Goal: Transaction & Acquisition: Purchase product/service

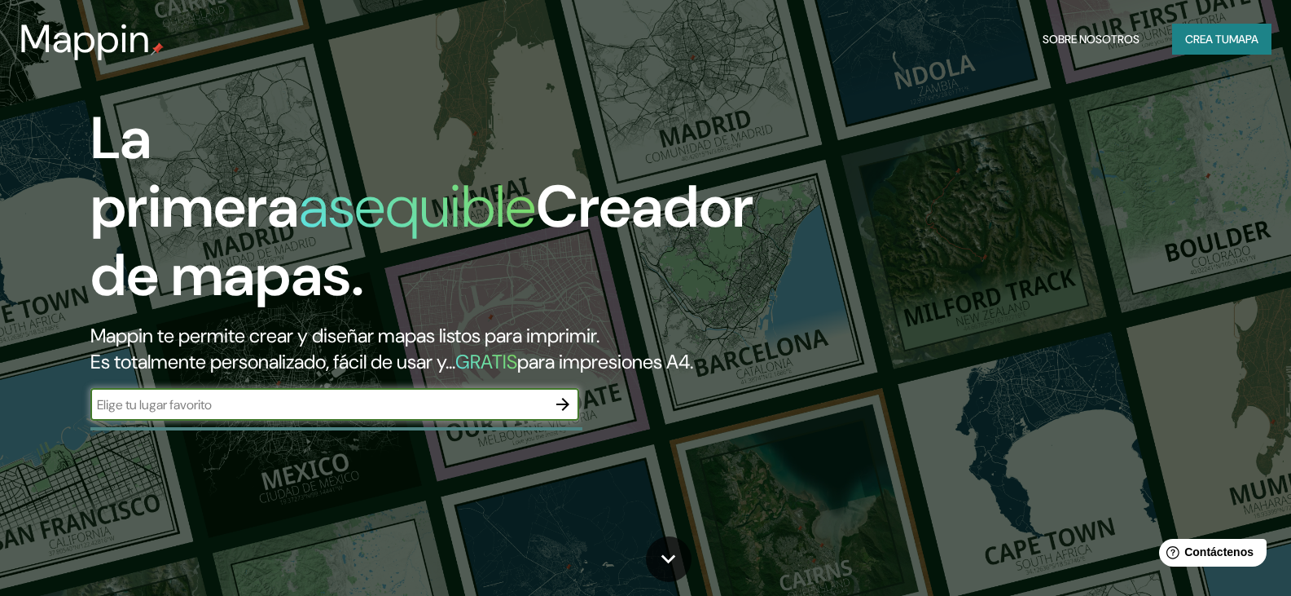
click at [1207, 38] on font "Crea tu" at bounding box center [1207, 39] width 44 height 15
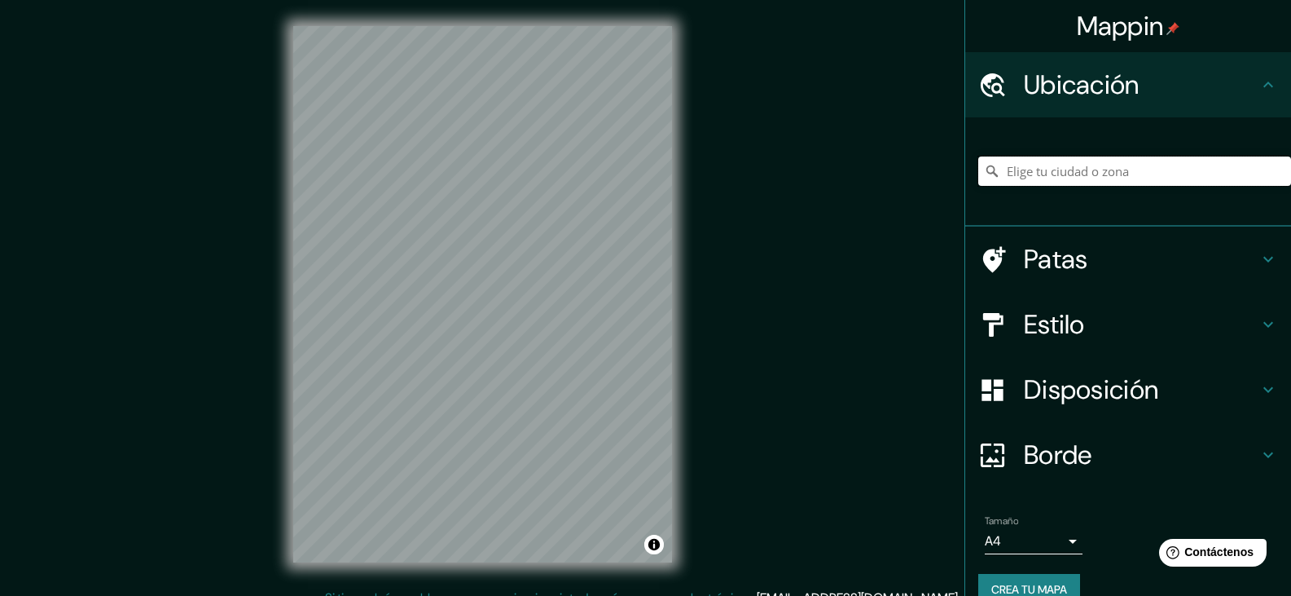
click at [1121, 166] on input "Elige tu ciudad o zona" at bounding box center [1134, 170] width 313 height 29
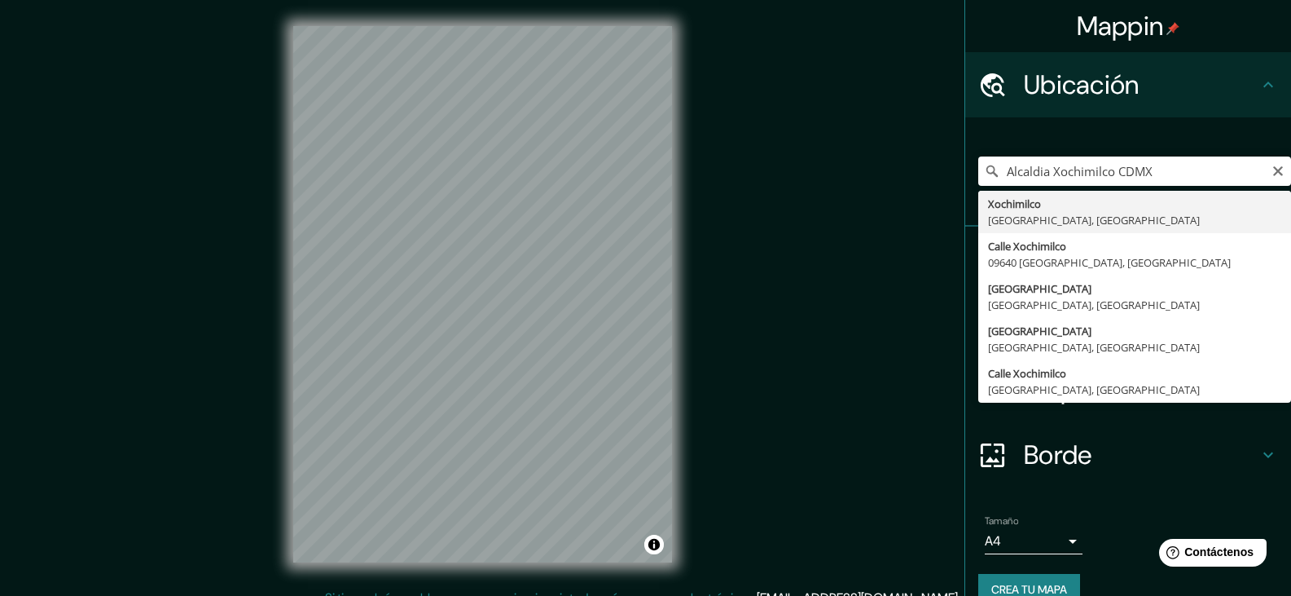
type input "Xochimilco, Ciudad de México, México"
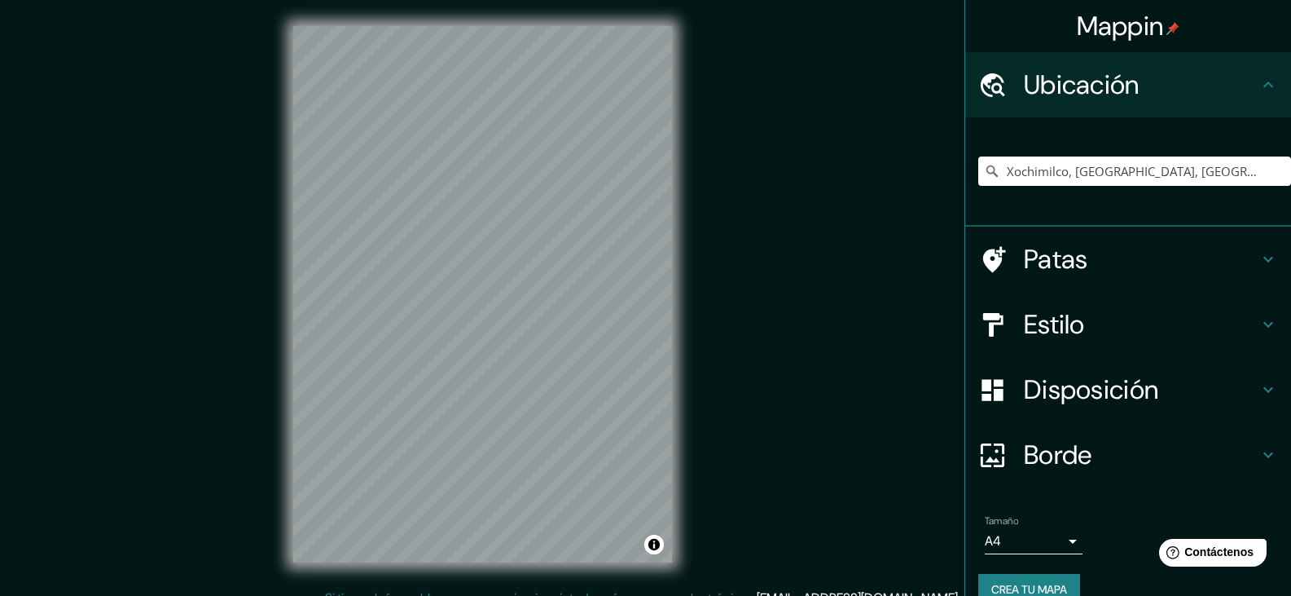
click at [1072, 328] on font "Estilo" at bounding box center [1054, 324] width 61 height 34
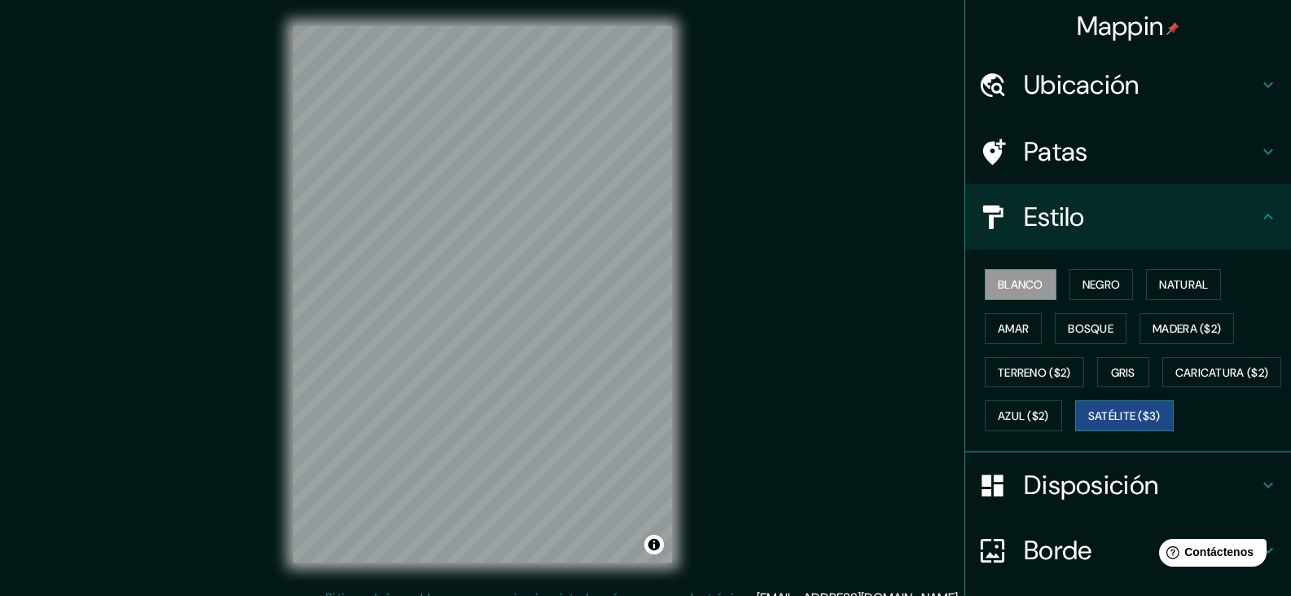
click at [1088, 426] on font "Satélite ($3)" at bounding box center [1124, 415] width 73 height 21
click at [1049, 409] on font "Azul ($2)" at bounding box center [1023, 416] width 51 height 15
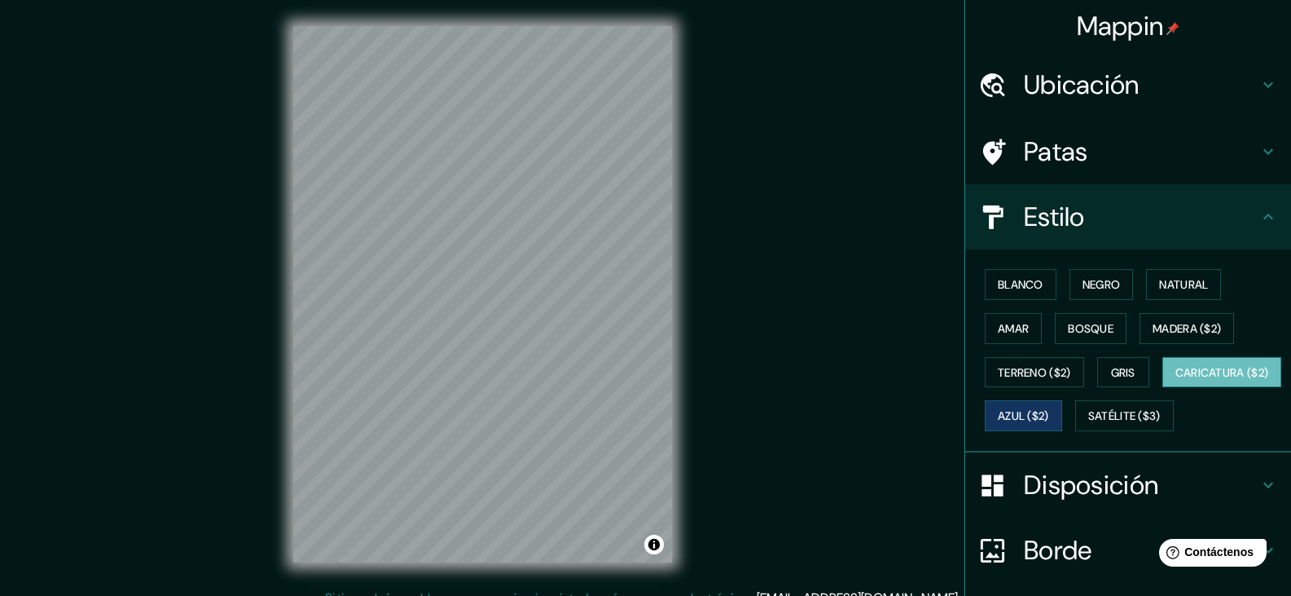
click at [1176, 380] on font "Caricatura ($2)" at bounding box center [1223, 372] width 94 height 15
click at [1097, 368] on button "Gris" at bounding box center [1123, 372] width 52 height 31
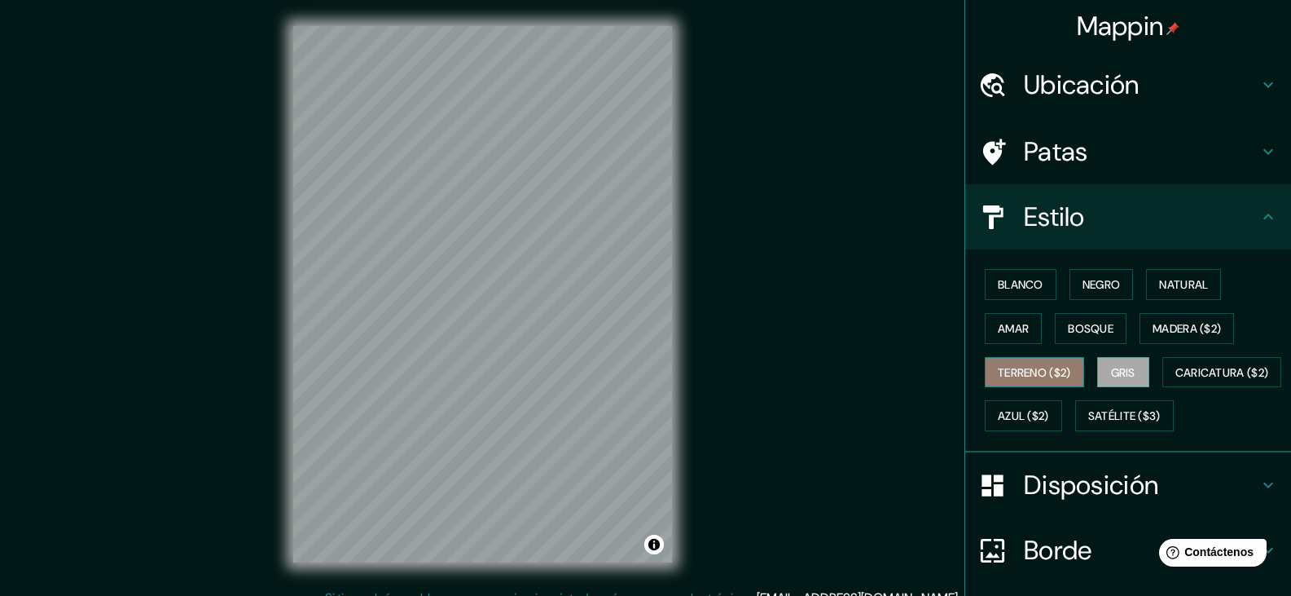
click at [1051, 367] on font "Terreno ($2)" at bounding box center [1034, 372] width 73 height 15
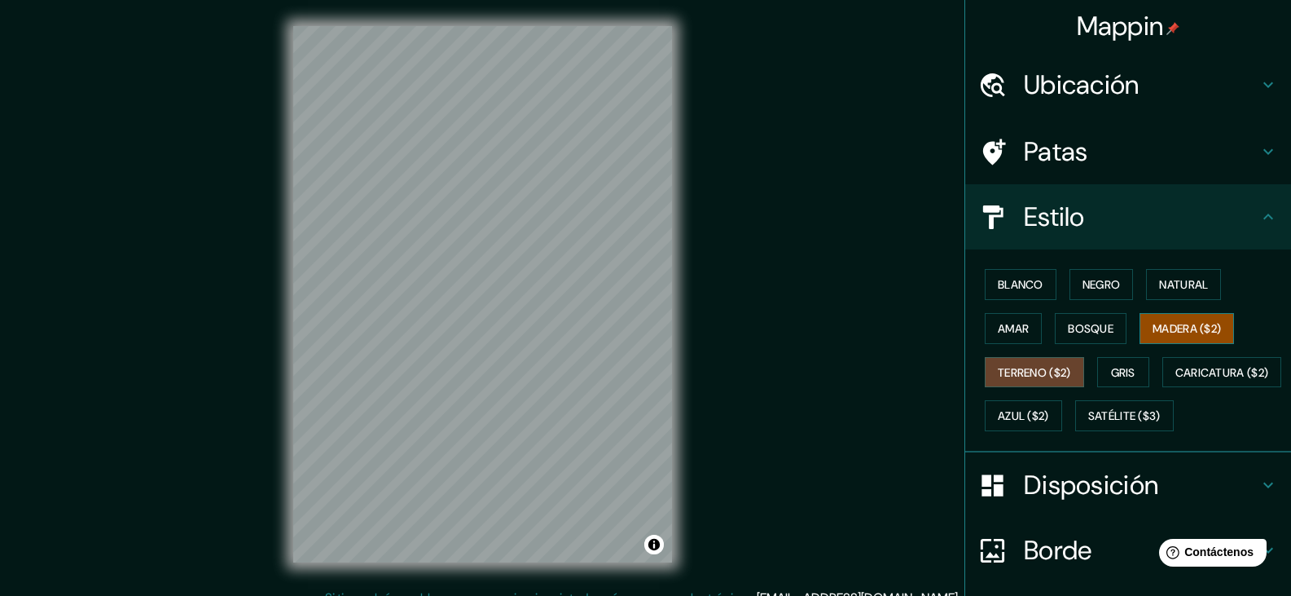
click at [1153, 324] on font "Madera ($2)" at bounding box center [1187, 328] width 68 height 15
click at [1077, 336] on font "Bosque" at bounding box center [1091, 328] width 46 height 21
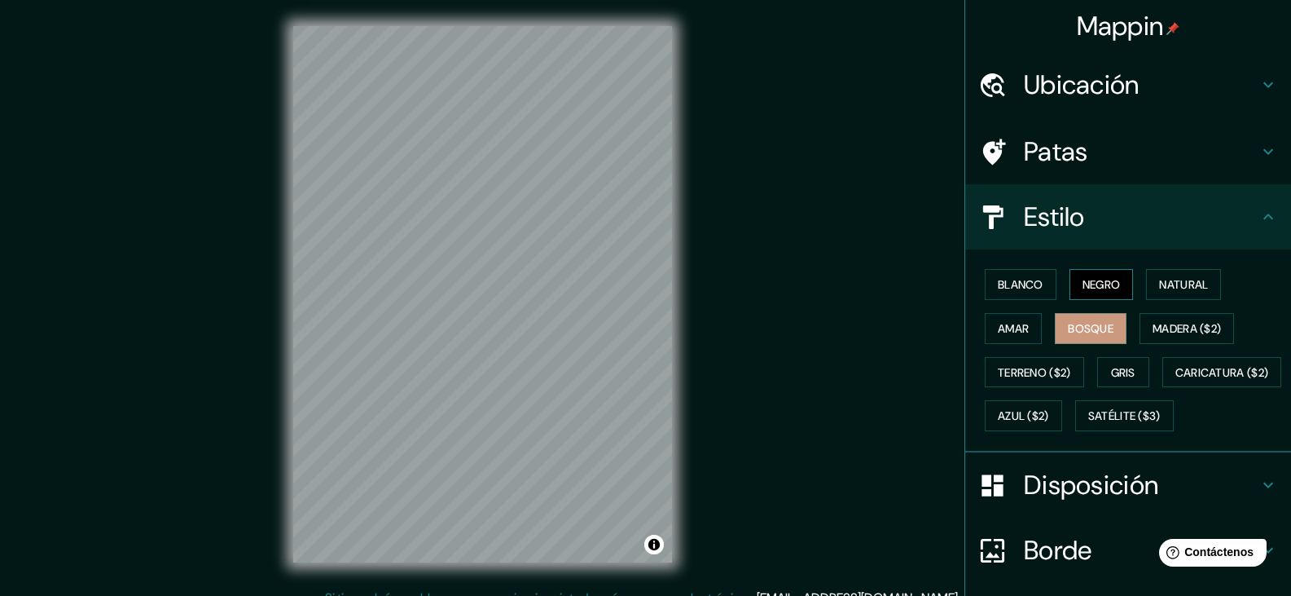
click at [1091, 285] on font "Negro" at bounding box center [1102, 284] width 38 height 15
click at [1007, 278] on font "Blanco" at bounding box center [1021, 284] width 46 height 15
click at [1083, 276] on font "Negro" at bounding box center [1102, 284] width 38 height 21
click at [1078, 322] on font "Bosque" at bounding box center [1091, 328] width 46 height 15
click at [1180, 324] on font "Madera ($2)" at bounding box center [1187, 328] width 68 height 15
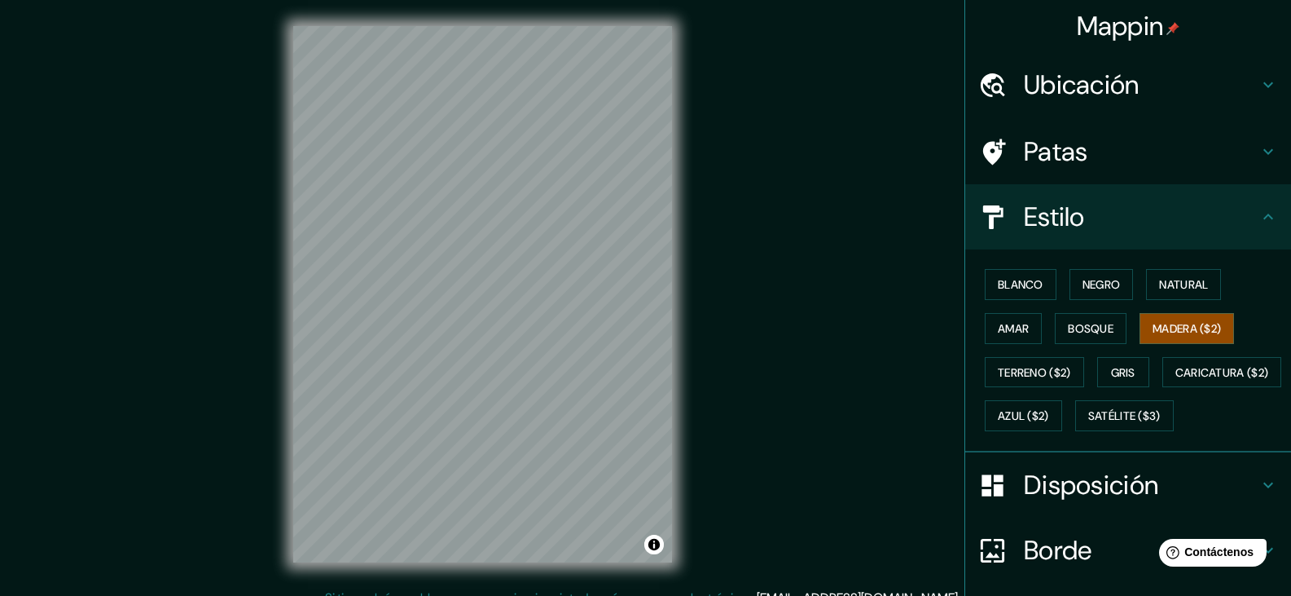
click at [1089, 151] on h4 "Patas" at bounding box center [1141, 151] width 235 height 33
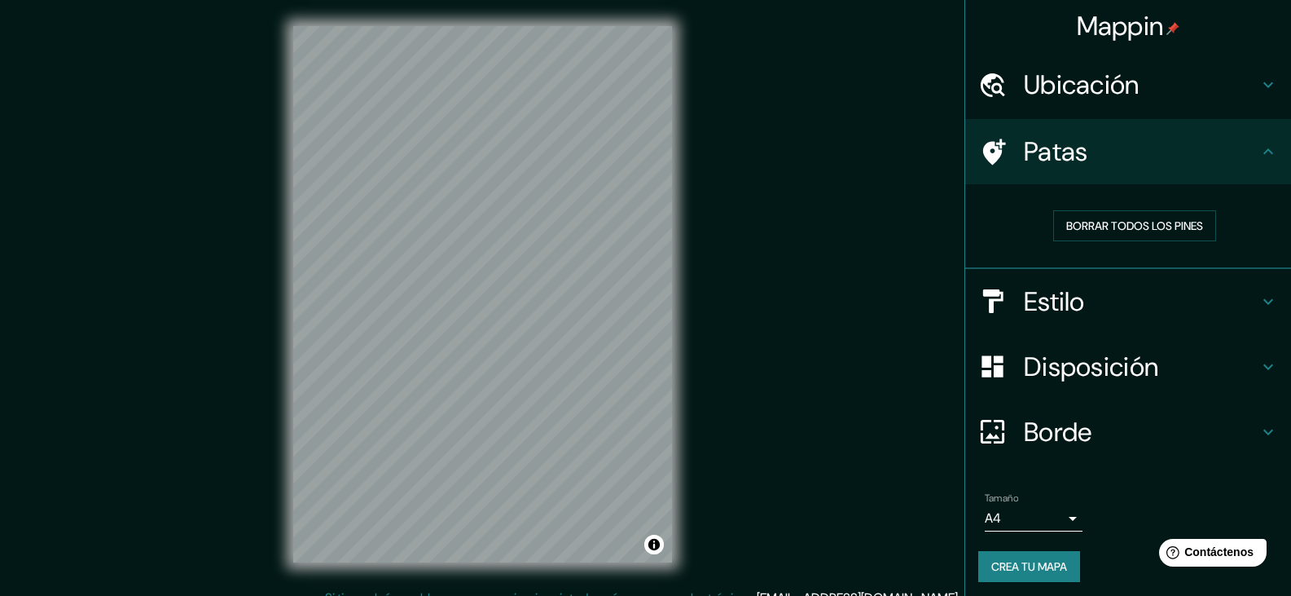
click at [1089, 151] on h4 "Patas" at bounding box center [1141, 151] width 235 height 33
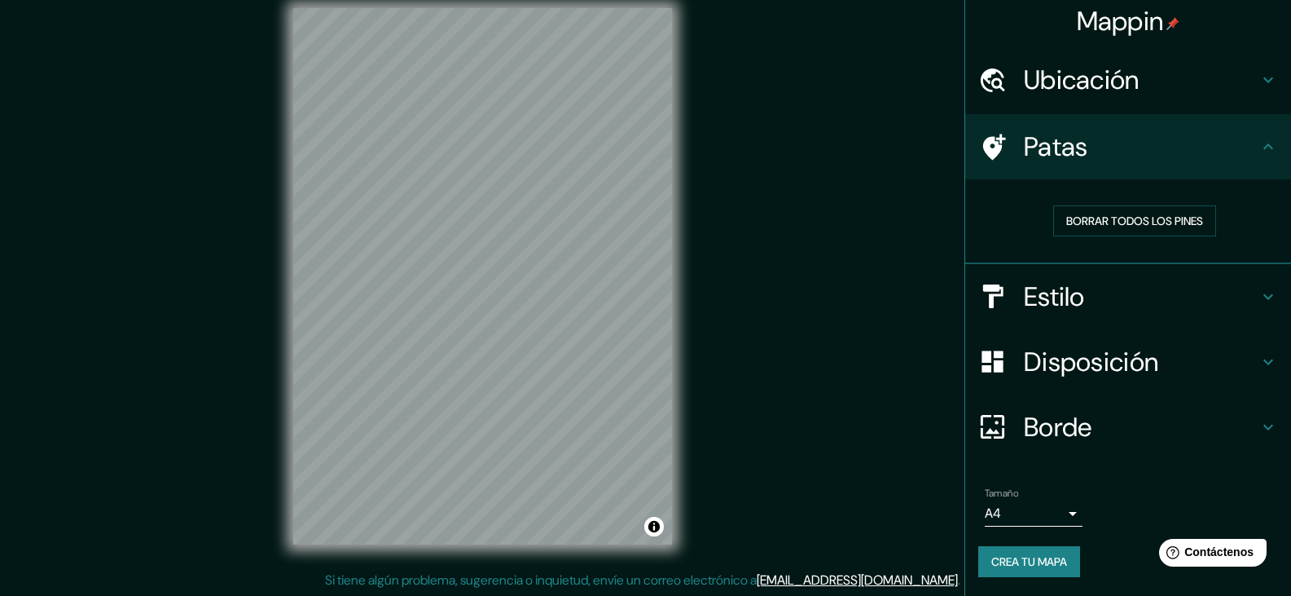
scroll to position [19, 0]
click at [1062, 79] on font "Ubicación" at bounding box center [1082, 80] width 116 height 34
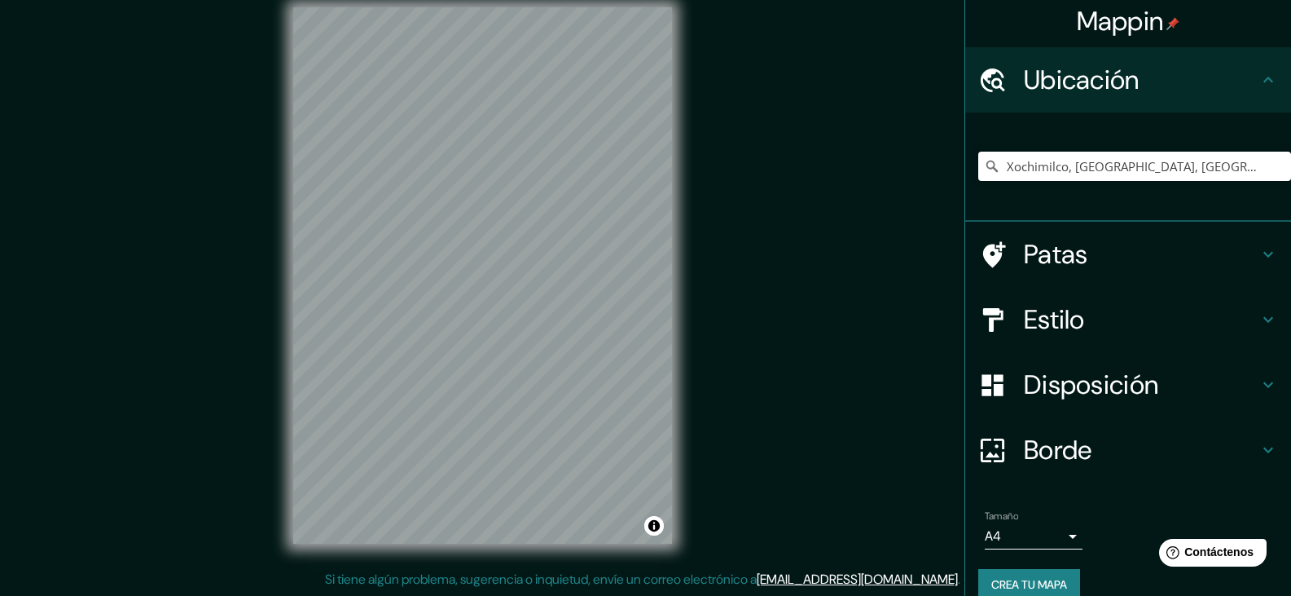
click at [1062, 79] on font "Ubicación" at bounding box center [1082, 80] width 116 height 34
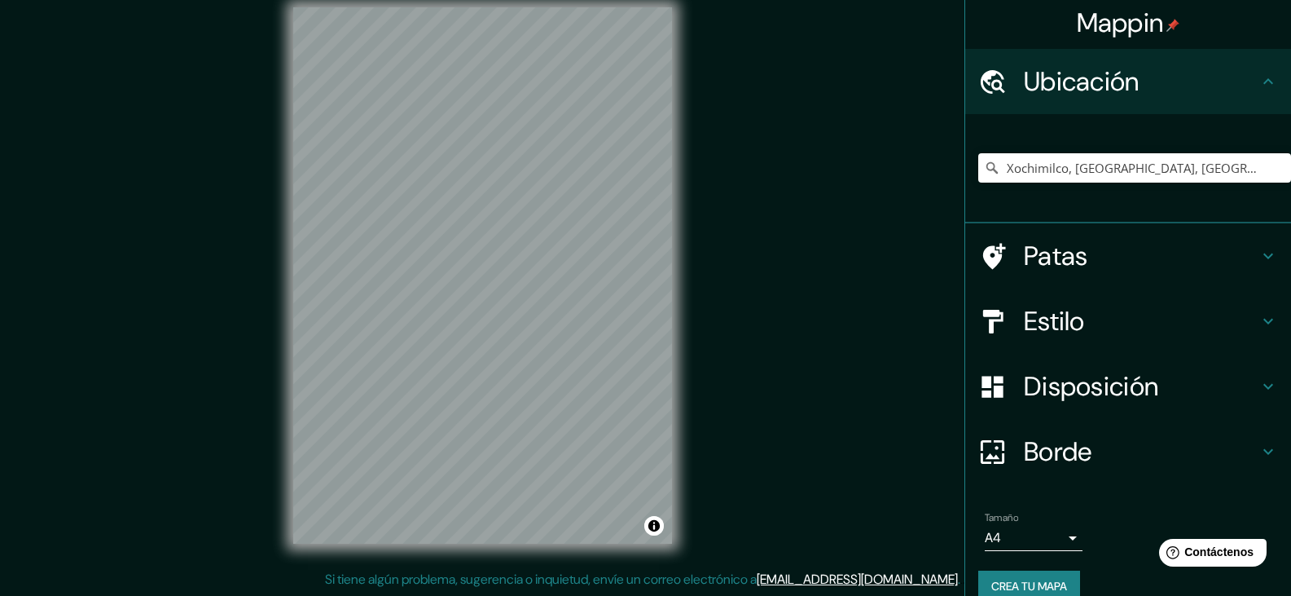
scroll to position [29, 0]
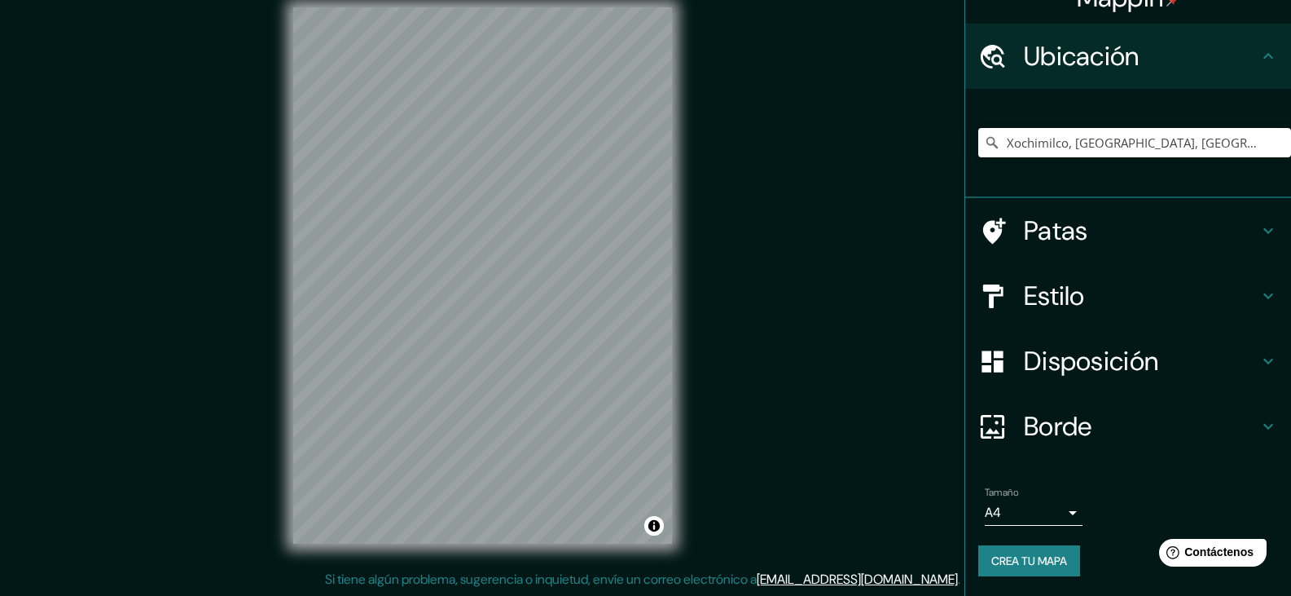
click at [1091, 358] on font "Disposición" at bounding box center [1091, 361] width 134 height 34
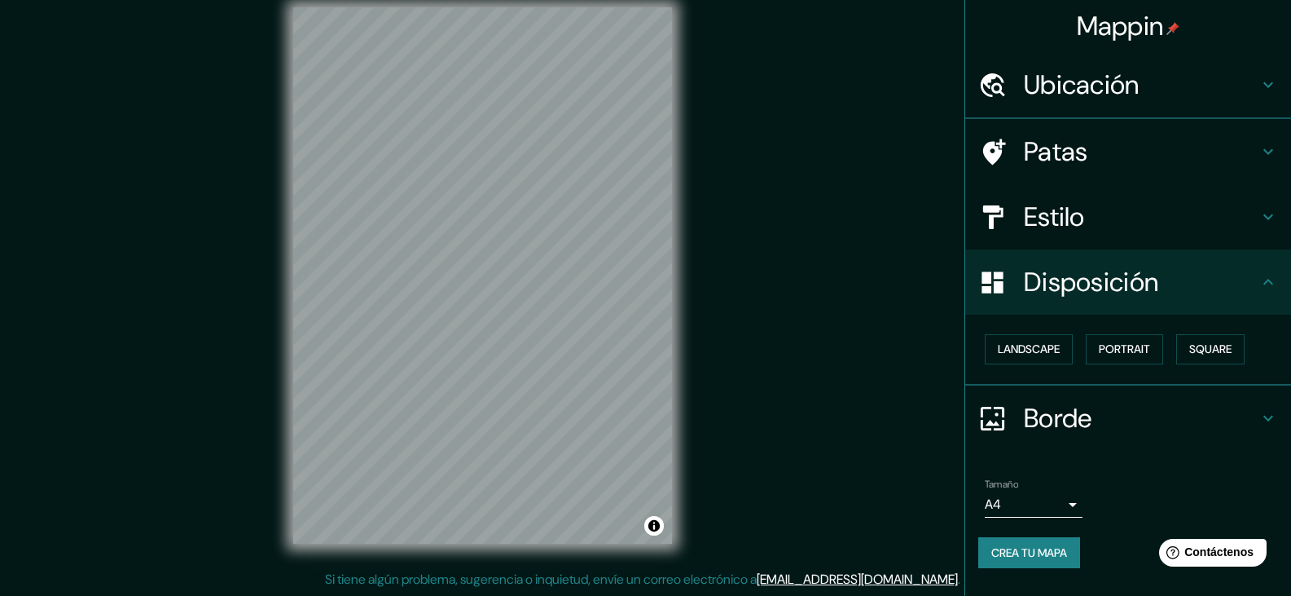
scroll to position [0, 0]
click at [1061, 200] on font "Estilo" at bounding box center [1054, 217] width 61 height 34
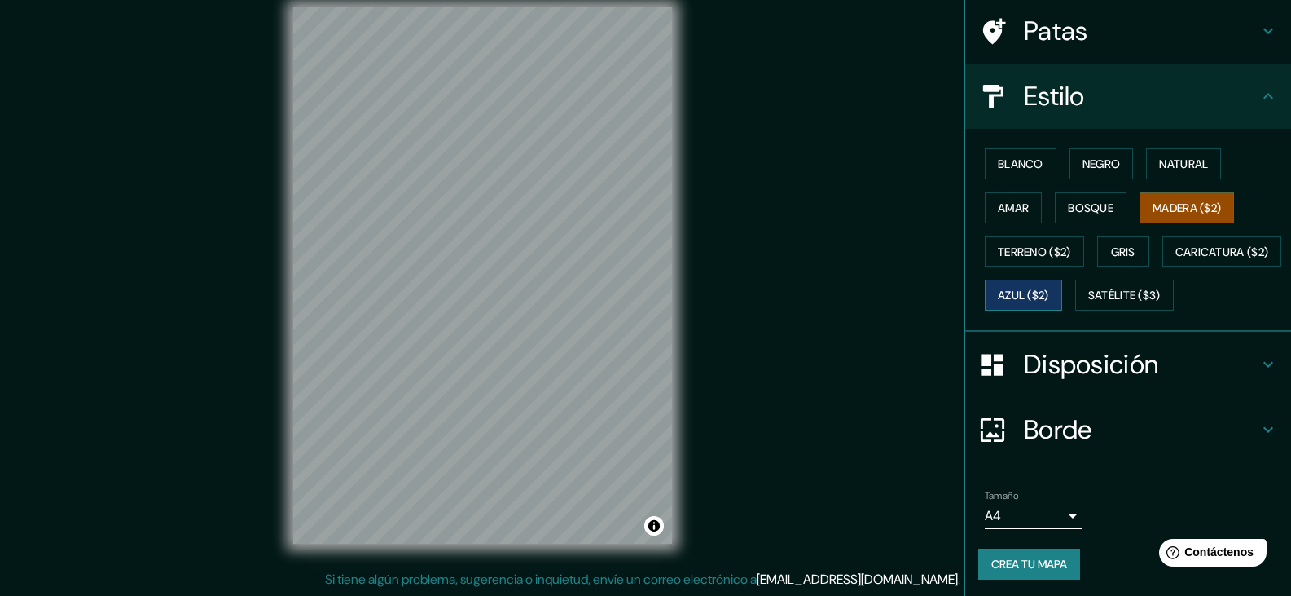
scroll to position [167, 0]
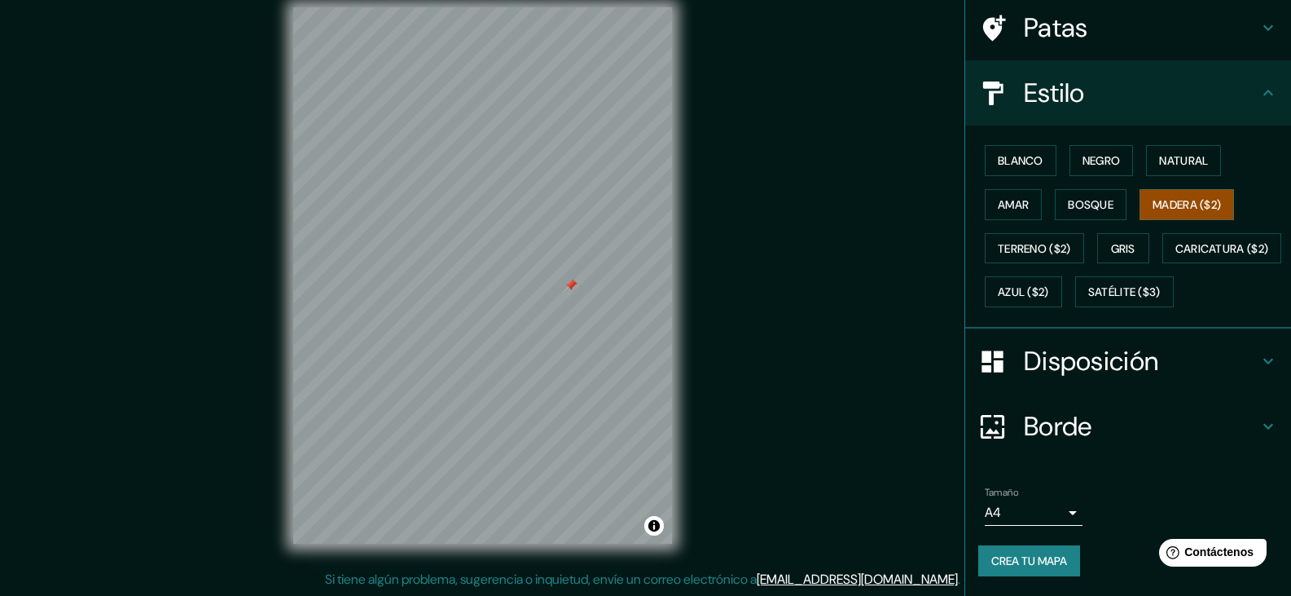
click at [747, 307] on div "Mappin Ubicación Xochimilco, Ciudad de México, México Patas Estilo Blanco Negro…" at bounding box center [645, 288] width 1291 height 614
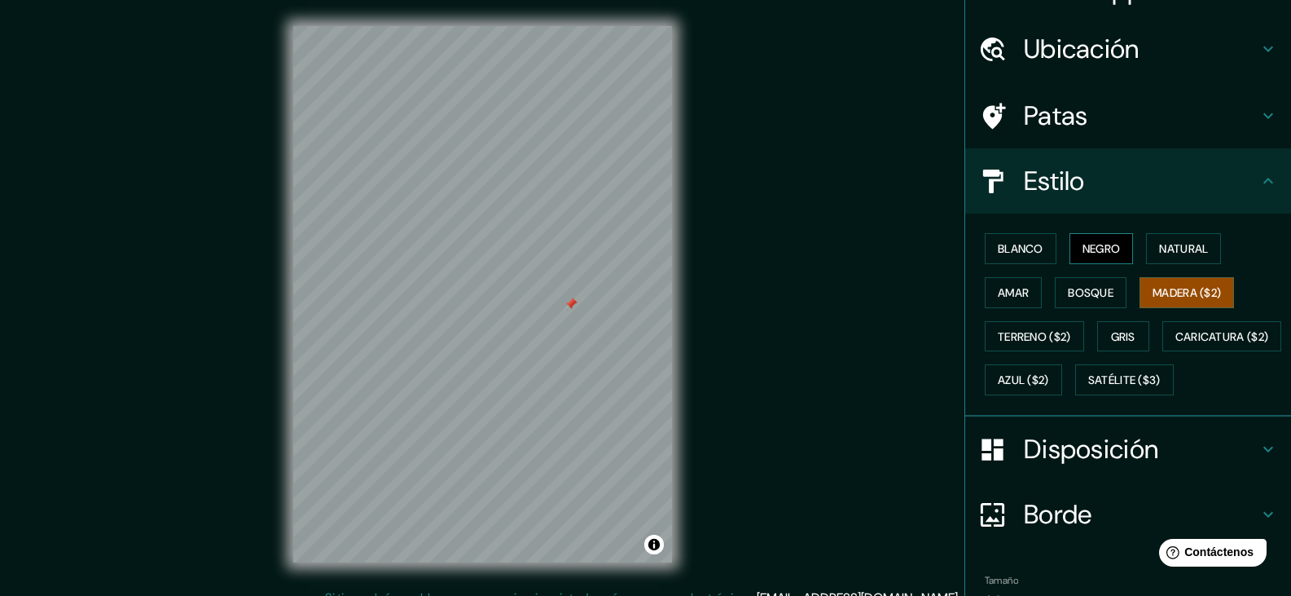
scroll to position [0, 0]
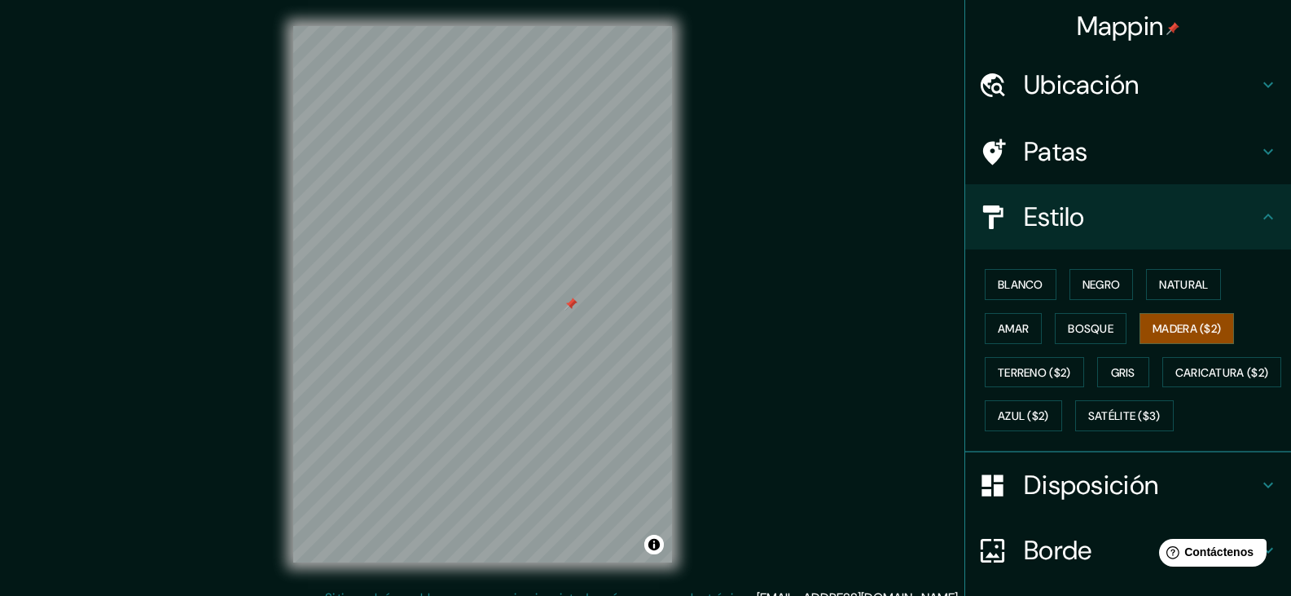
click at [1079, 154] on h4 "Patas" at bounding box center [1141, 151] width 235 height 33
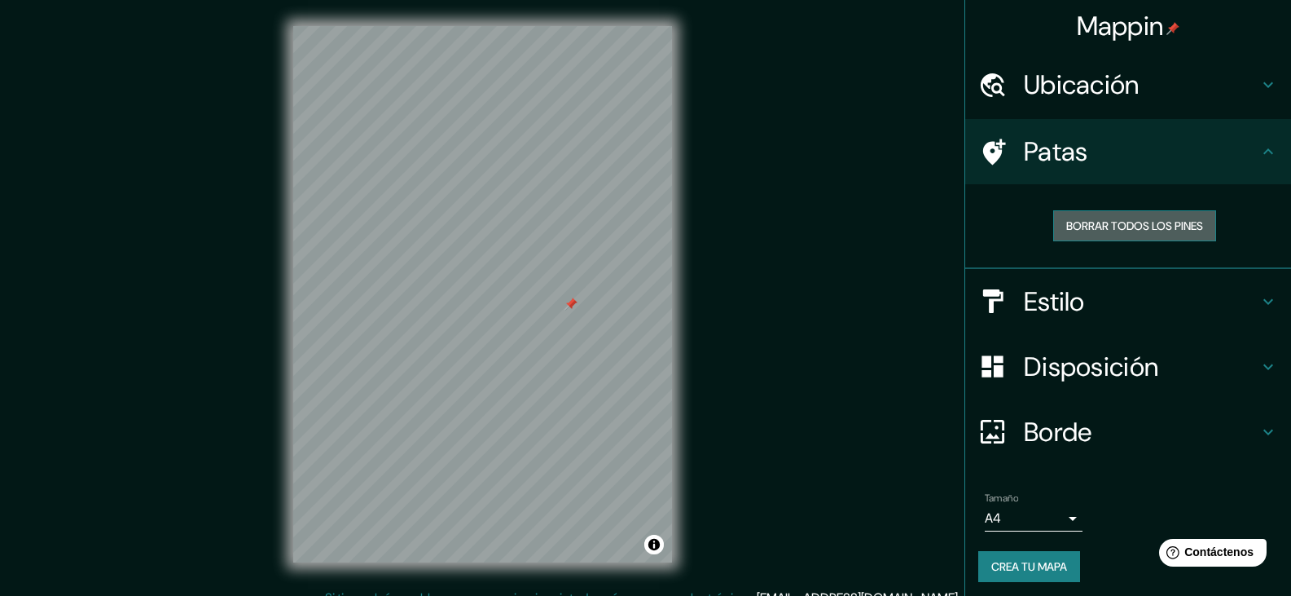
click at [1103, 219] on font "Borrar todos los pines" at bounding box center [1134, 225] width 137 height 15
click at [1080, 226] on font "Borrar todos los pines" at bounding box center [1134, 225] width 137 height 15
click at [1115, 142] on h4 "Patas" at bounding box center [1141, 151] width 235 height 33
click at [1112, 98] on font "Ubicación" at bounding box center [1082, 85] width 116 height 34
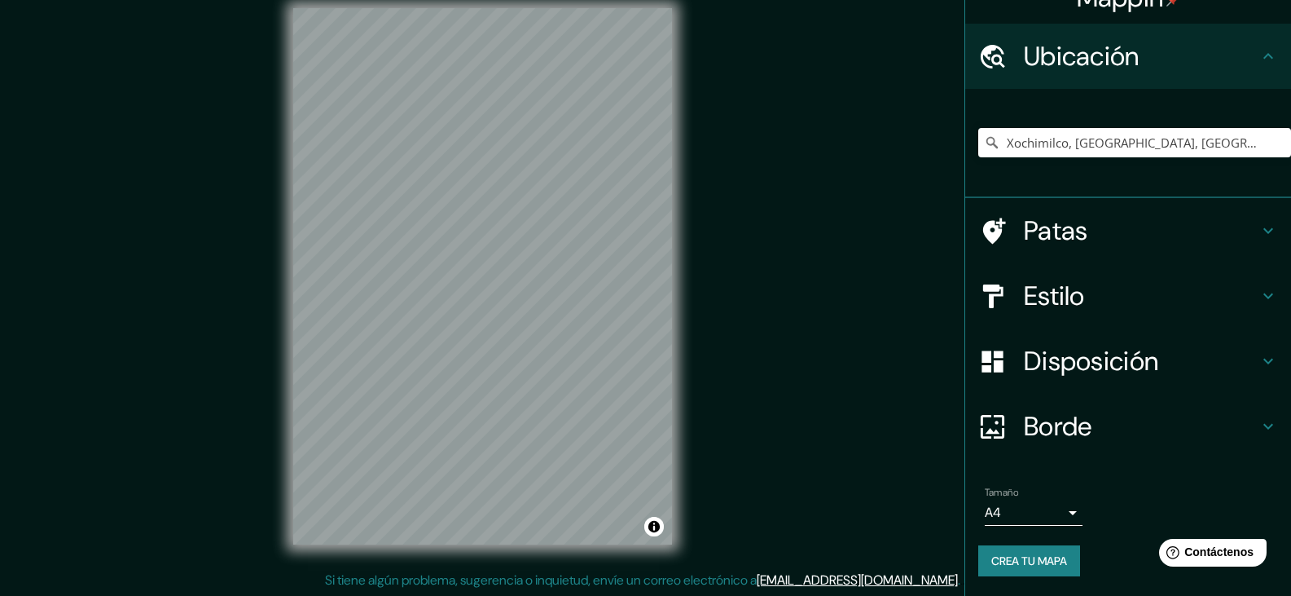
scroll to position [19, 0]
click at [1037, 570] on font "Crea tu mapa" at bounding box center [1030, 560] width 76 height 21
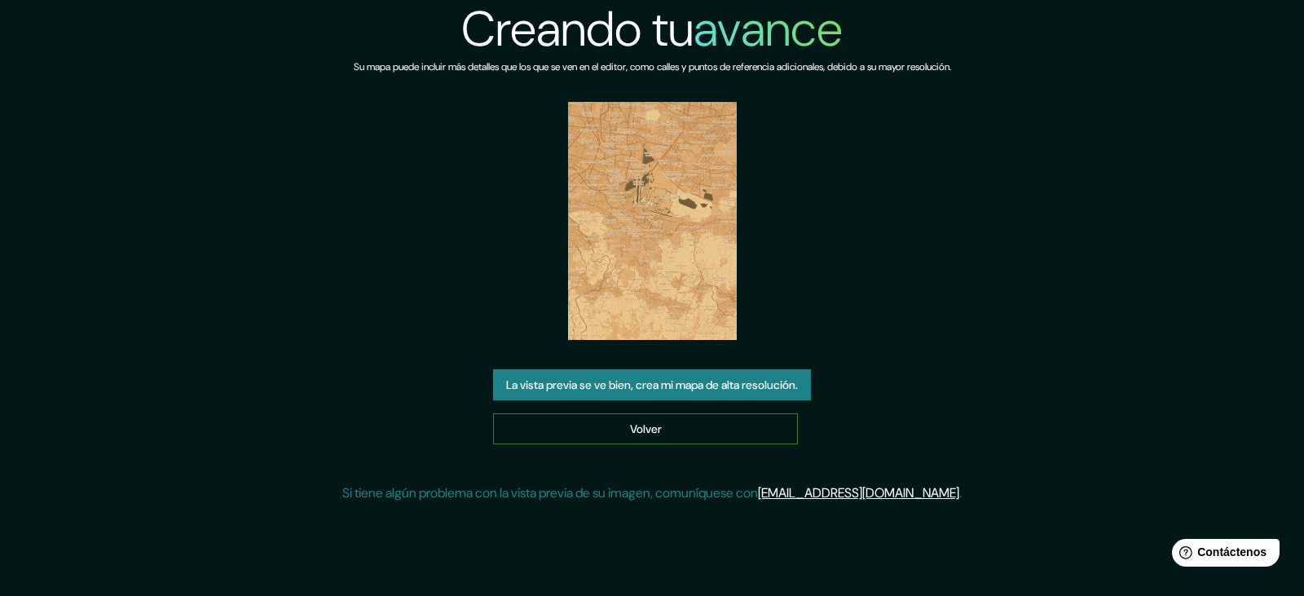
click at [688, 435] on link "Volver" at bounding box center [645, 428] width 305 height 31
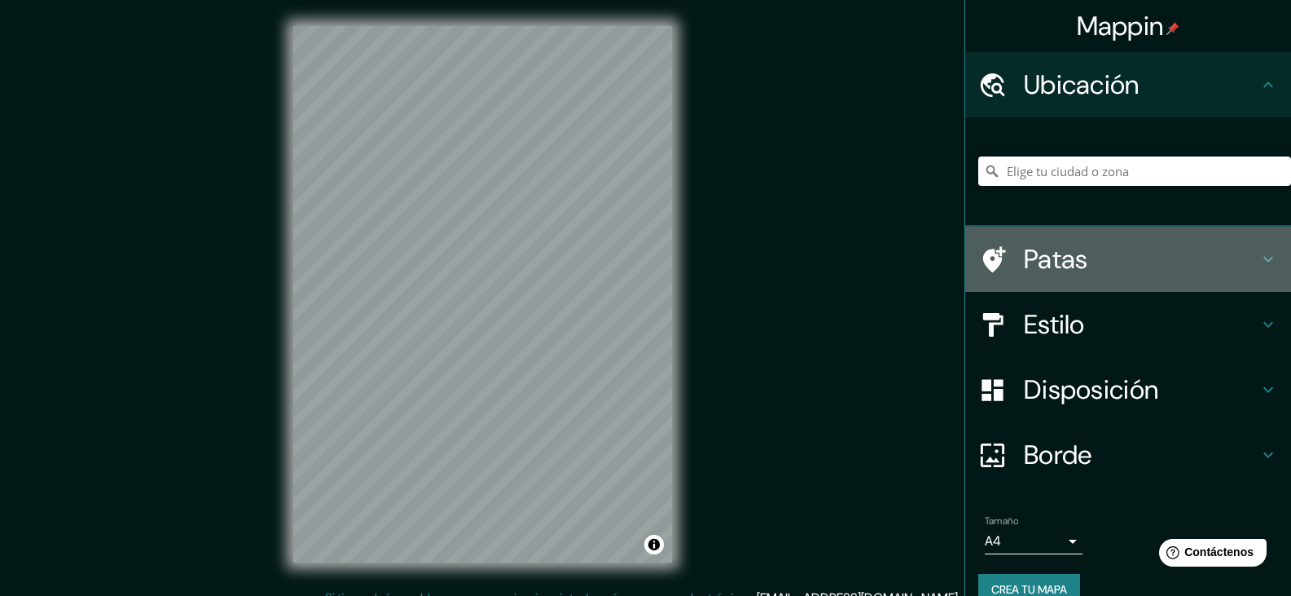
click at [1075, 251] on font "Patas" at bounding box center [1056, 259] width 64 height 34
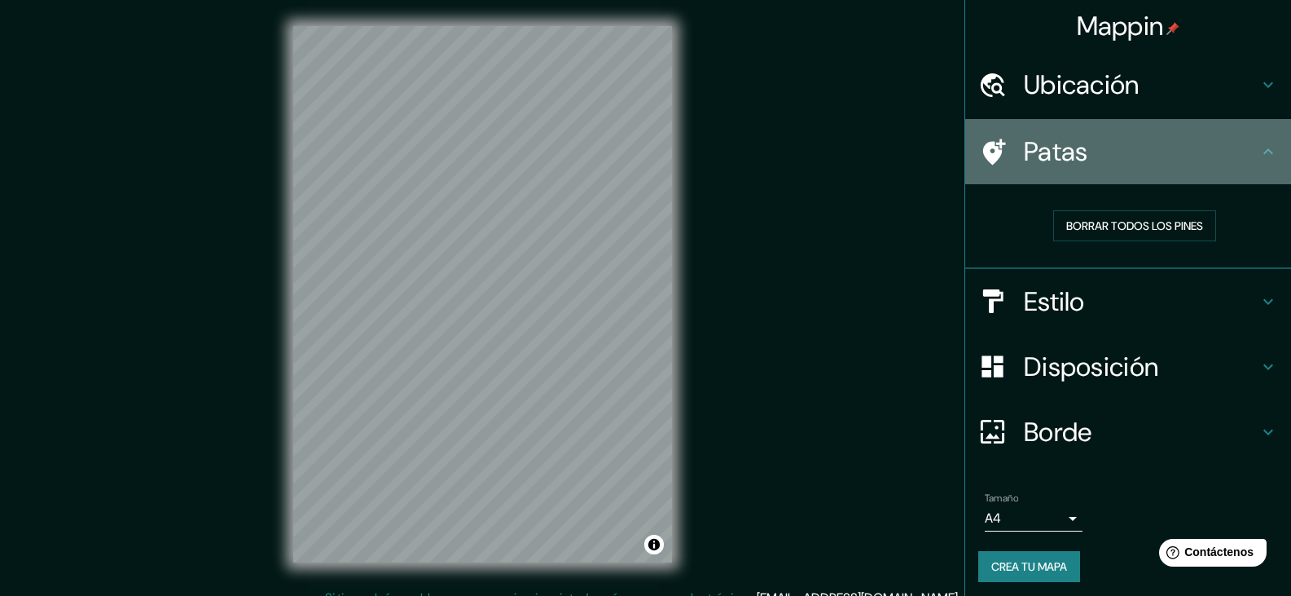
click at [1134, 174] on div "Patas" at bounding box center [1128, 151] width 326 height 65
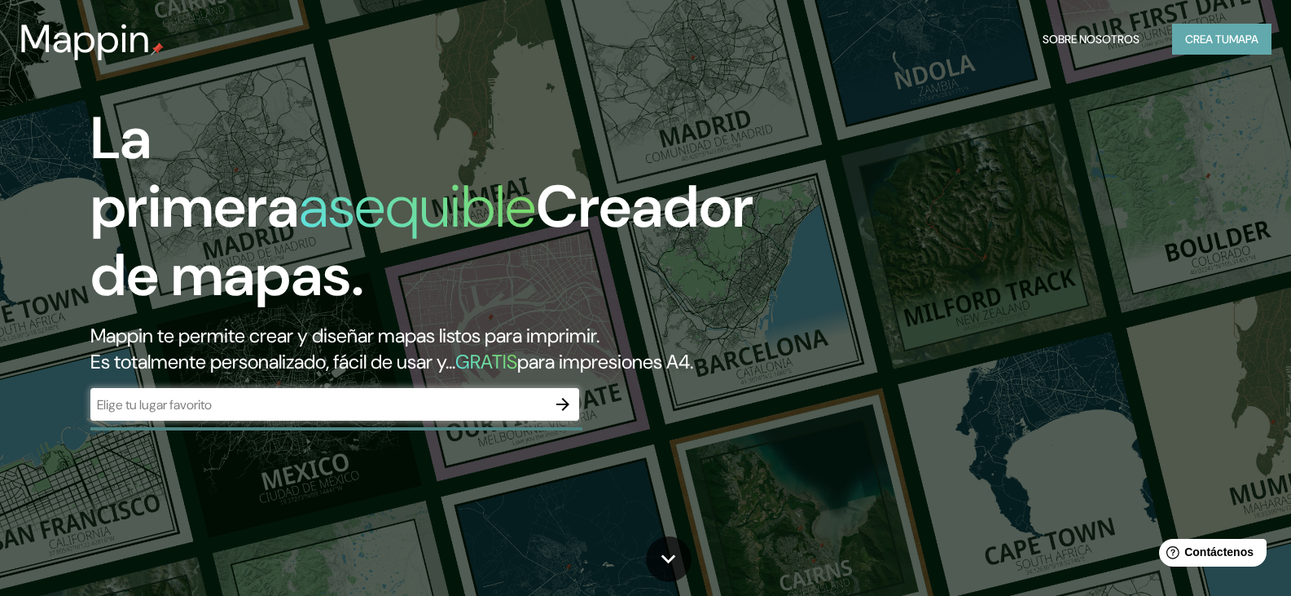
click at [1211, 30] on font "Crea tu" at bounding box center [1207, 39] width 44 height 21
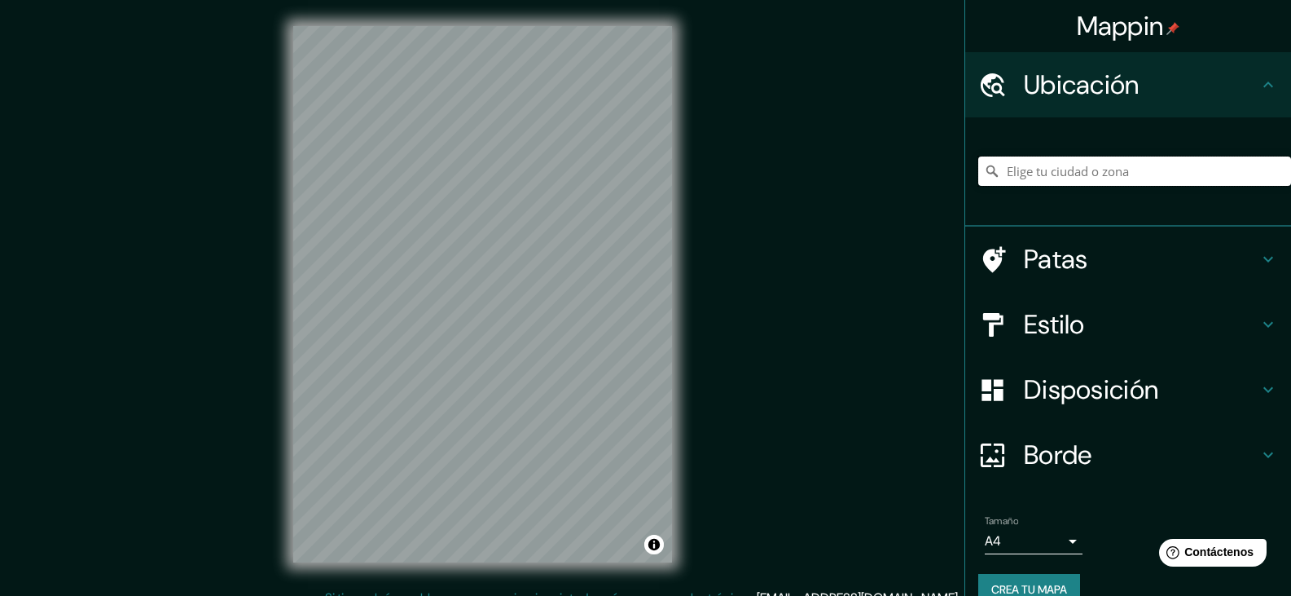
click at [1025, 174] on input "Elige tu ciudad o zona" at bounding box center [1134, 170] width 313 height 29
click at [1026, 174] on input "Elige tu ciudad o zona" at bounding box center [1134, 170] width 313 height 29
click at [1032, 167] on input "Elige tu ciudad o zona" at bounding box center [1134, 170] width 313 height 29
click at [1255, 175] on input "Xochimilco, Antofagasta, Región de Antofagasta 1240000, Chile" at bounding box center [1134, 170] width 313 height 29
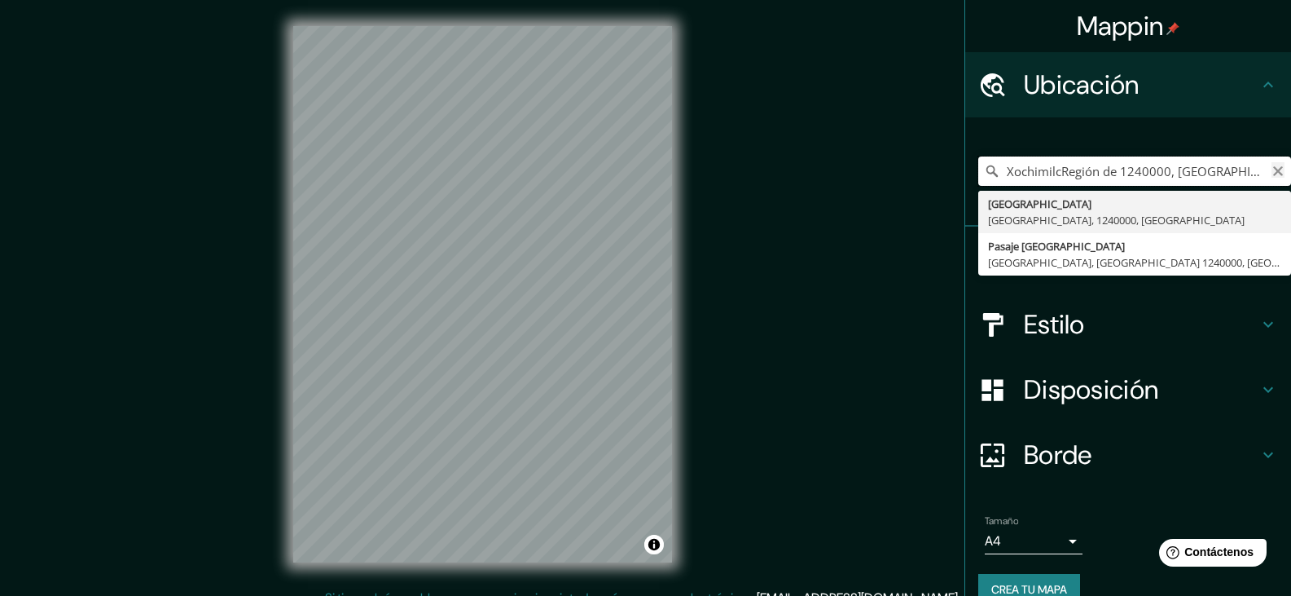
type input "XochimilcRegión de 1240000, Chile"
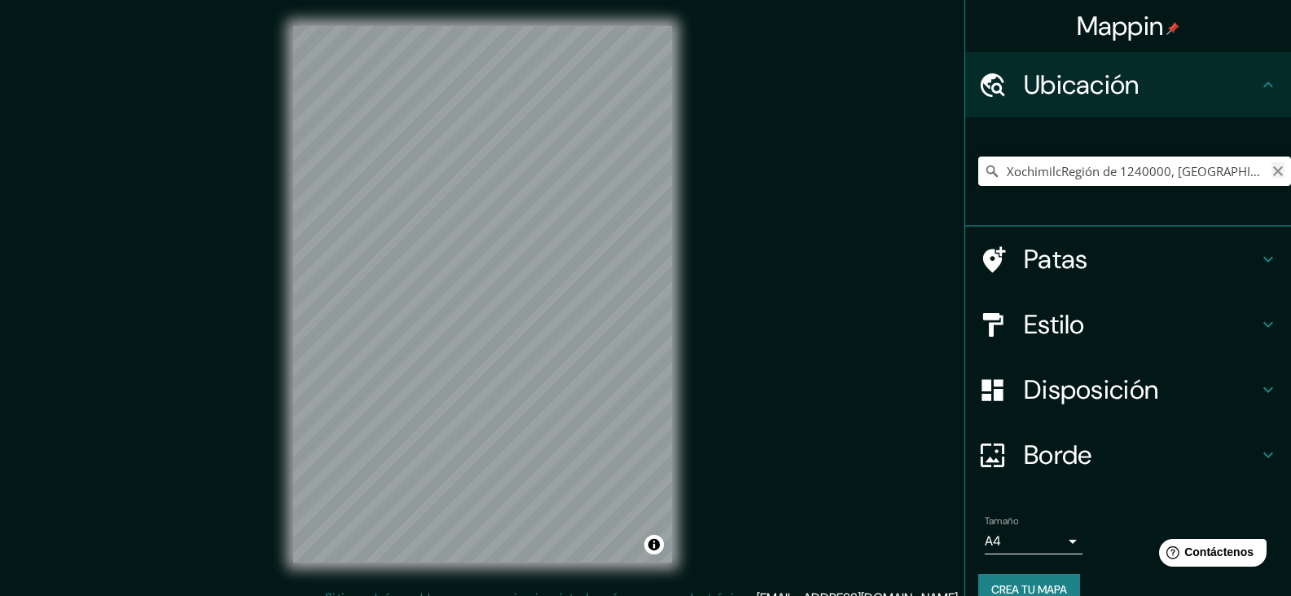
click at [1272, 171] on icon "Claro" at bounding box center [1278, 171] width 13 height 13
click at [1225, 173] on input "Elige tu ciudad o zona" at bounding box center [1134, 170] width 313 height 29
type input "Xochimilco, Ciudad de México, México"
click at [1110, 330] on h4 "Estilo" at bounding box center [1141, 324] width 235 height 33
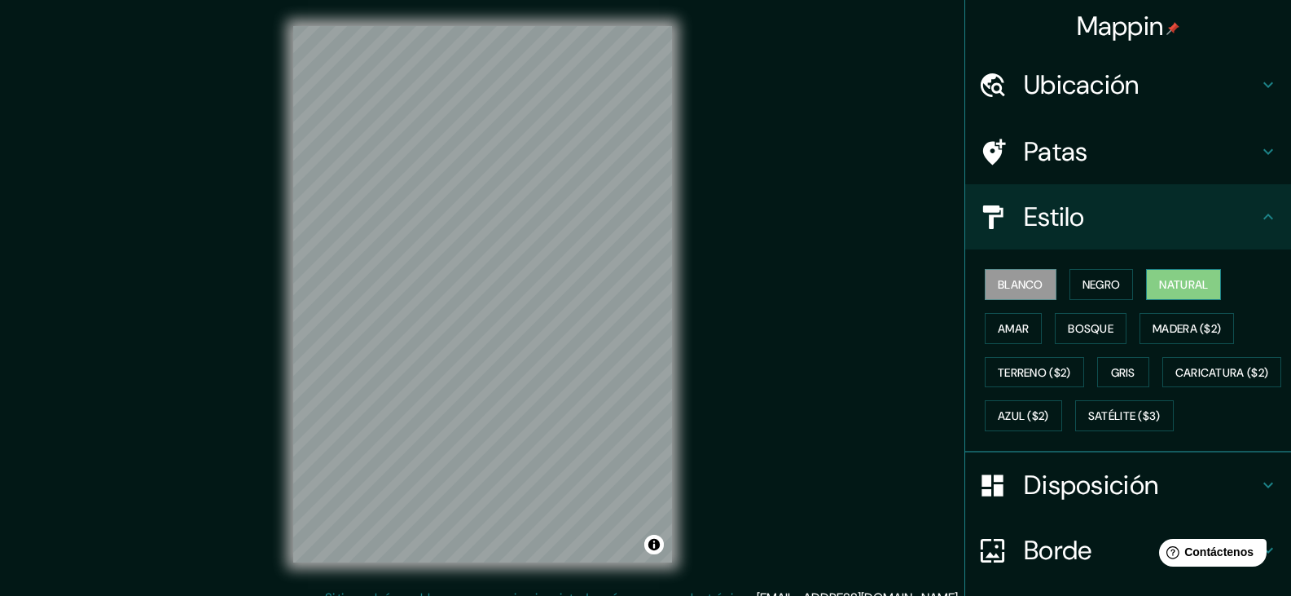
click at [1183, 279] on font "Natural" at bounding box center [1183, 284] width 49 height 15
click at [1083, 282] on font "Negro" at bounding box center [1102, 284] width 38 height 15
click at [1023, 282] on font "Blanco" at bounding box center [1021, 284] width 46 height 15
click at [1009, 338] on font "Amar" at bounding box center [1013, 328] width 31 height 21
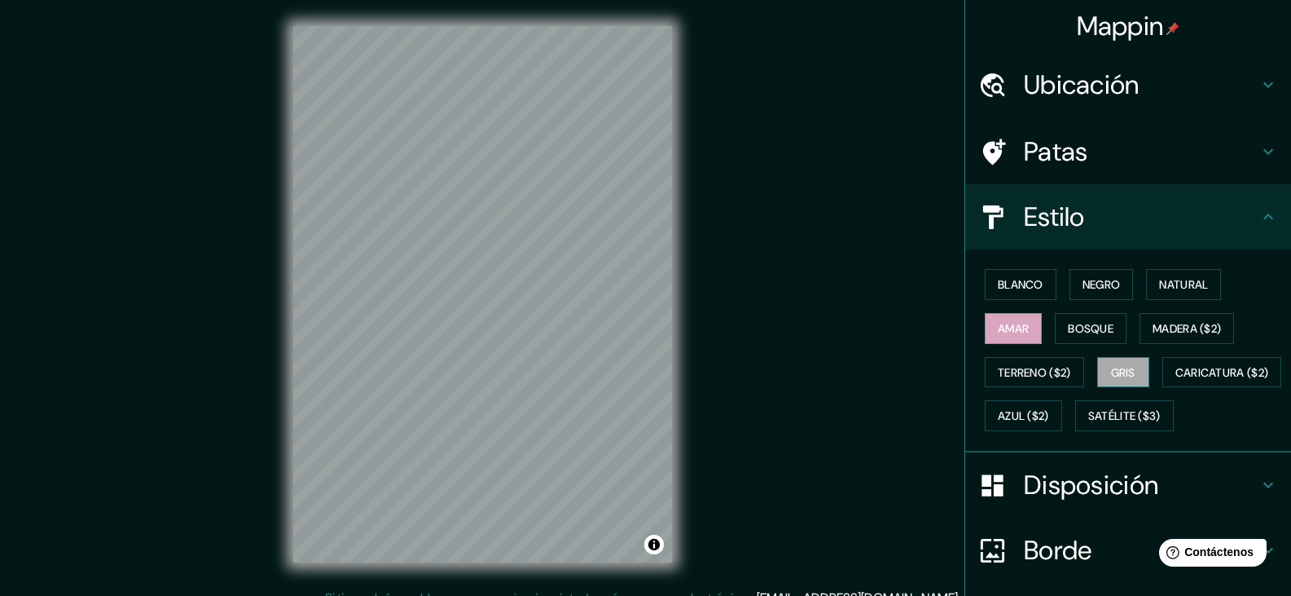
click at [1114, 368] on font "Gris" at bounding box center [1123, 372] width 24 height 15
click at [1176, 380] on font "Caricatura ($2)" at bounding box center [1223, 372] width 94 height 15
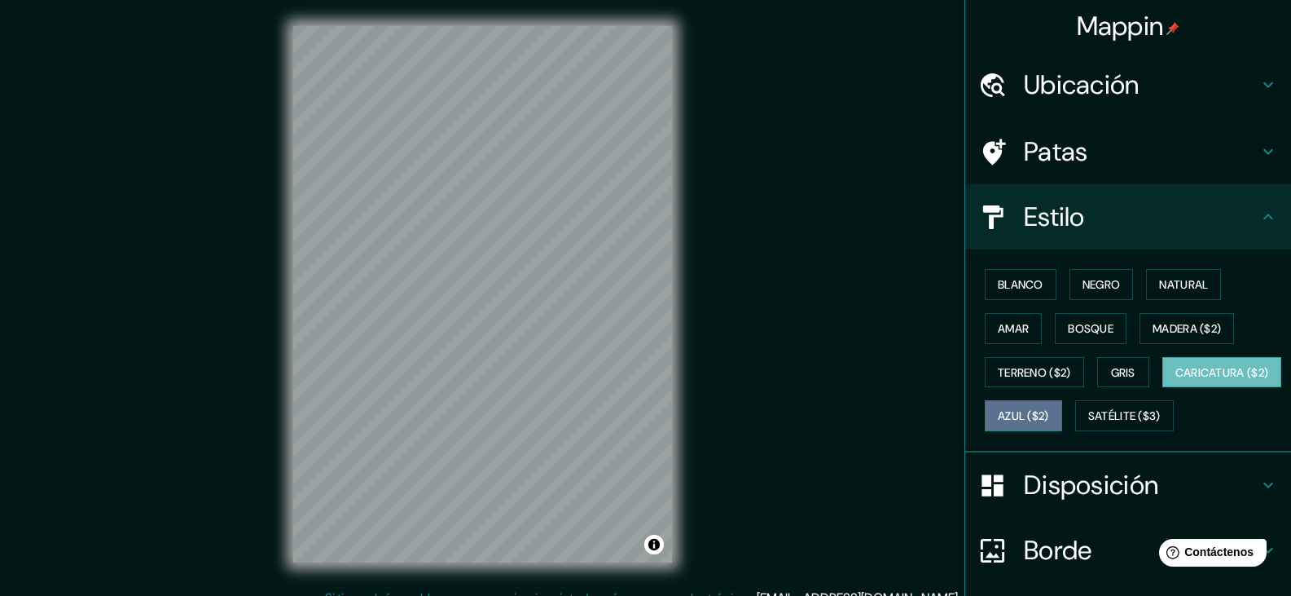
click at [1049, 411] on font "Azul ($2)" at bounding box center [1023, 416] width 51 height 15
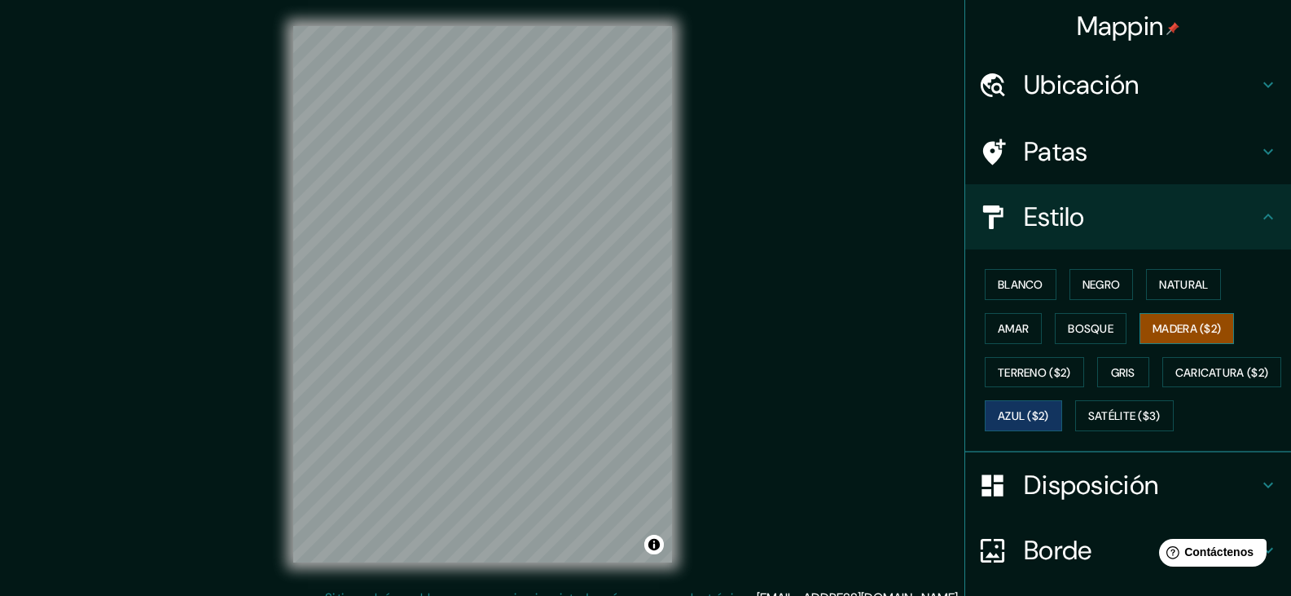
click at [1173, 329] on font "Madera ($2)" at bounding box center [1187, 328] width 68 height 15
click at [1098, 326] on font "Bosque" at bounding box center [1091, 328] width 46 height 15
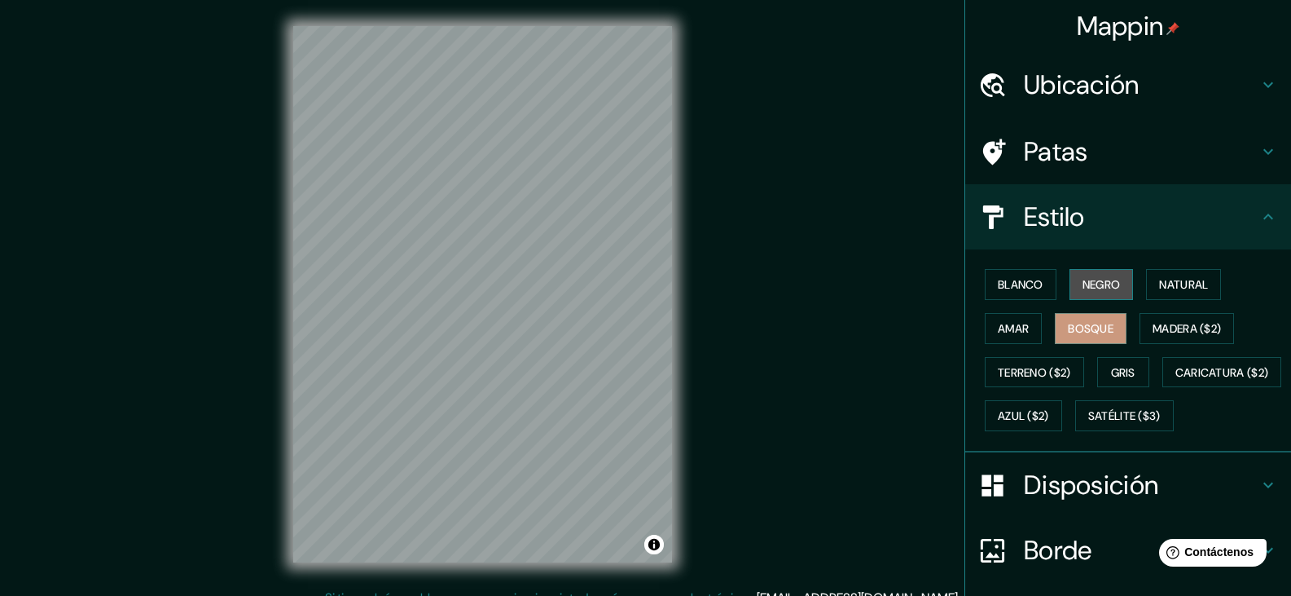
click at [1090, 273] on button "Negro" at bounding box center [1102, 284] width 64 height 31
click at [1031, 284] on font "Blanco" at bounding box center [1021, 284] width 46 height 15
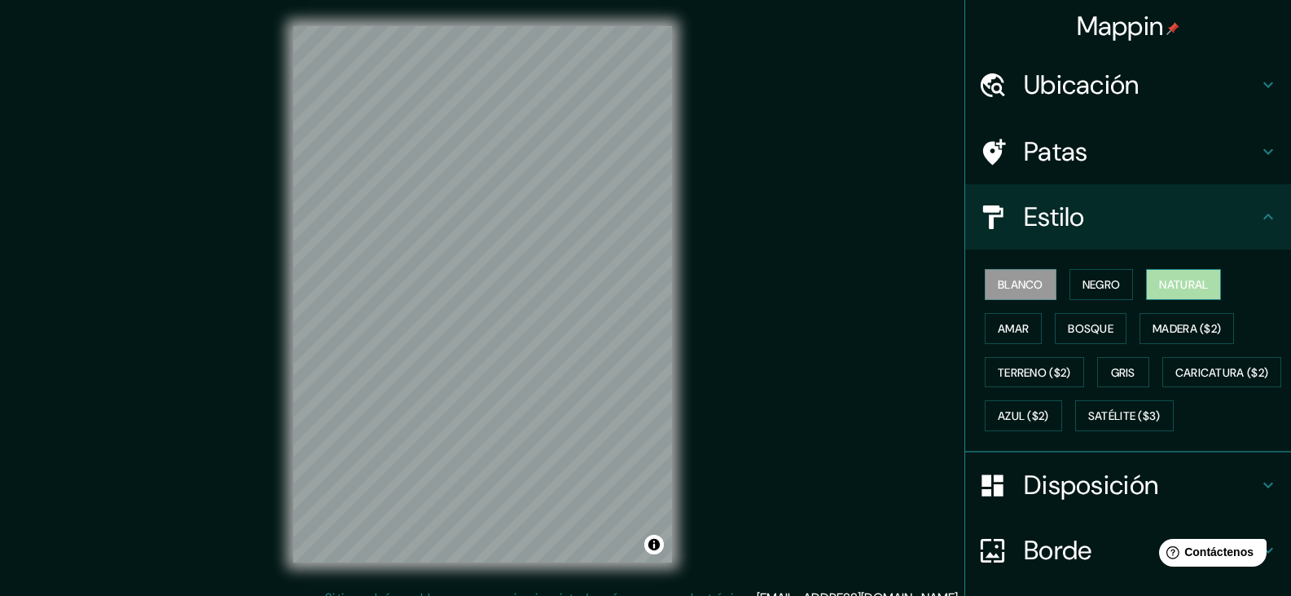
click at [1192, 279] on font "Natural" at bounding box center [1183, 284] width 49 height 15
click at [1009, 323] on font "Amar" at bounding box center [1013, 328] width 31 height 15
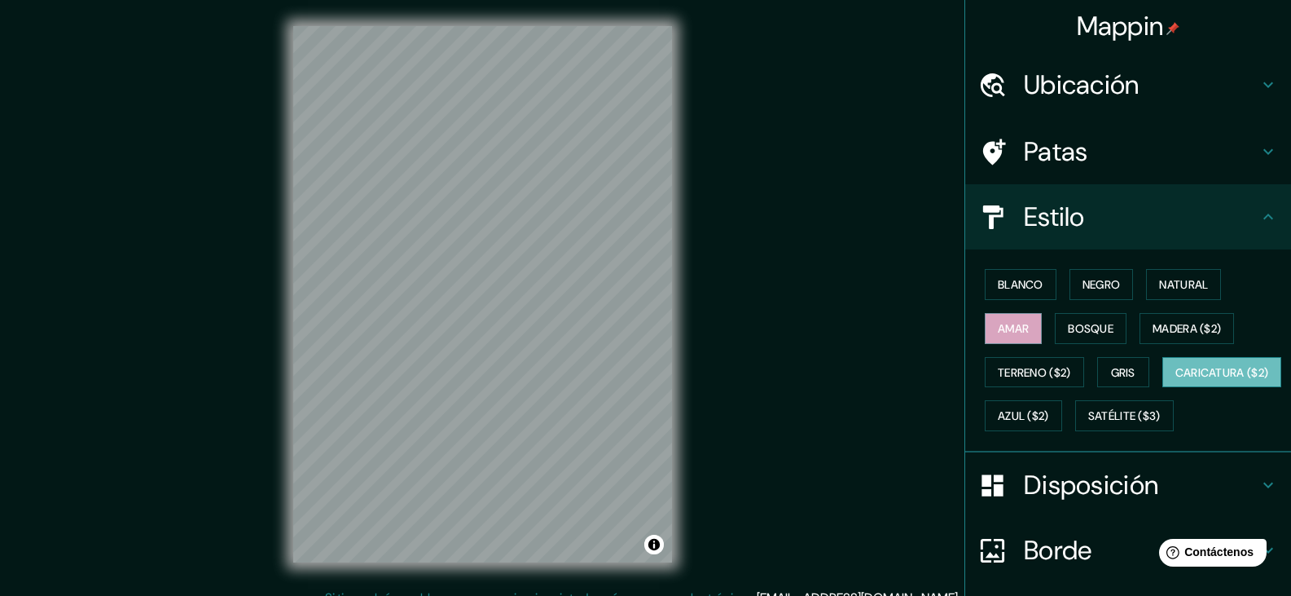
click at [1176, 380] on font "Caricatura ($2)" at bounding box center [1223, 372] width 94 height 15
click at [1049, 412] on font "Azul ($2)" at bounding box center [1023, 416] width 51 height 15
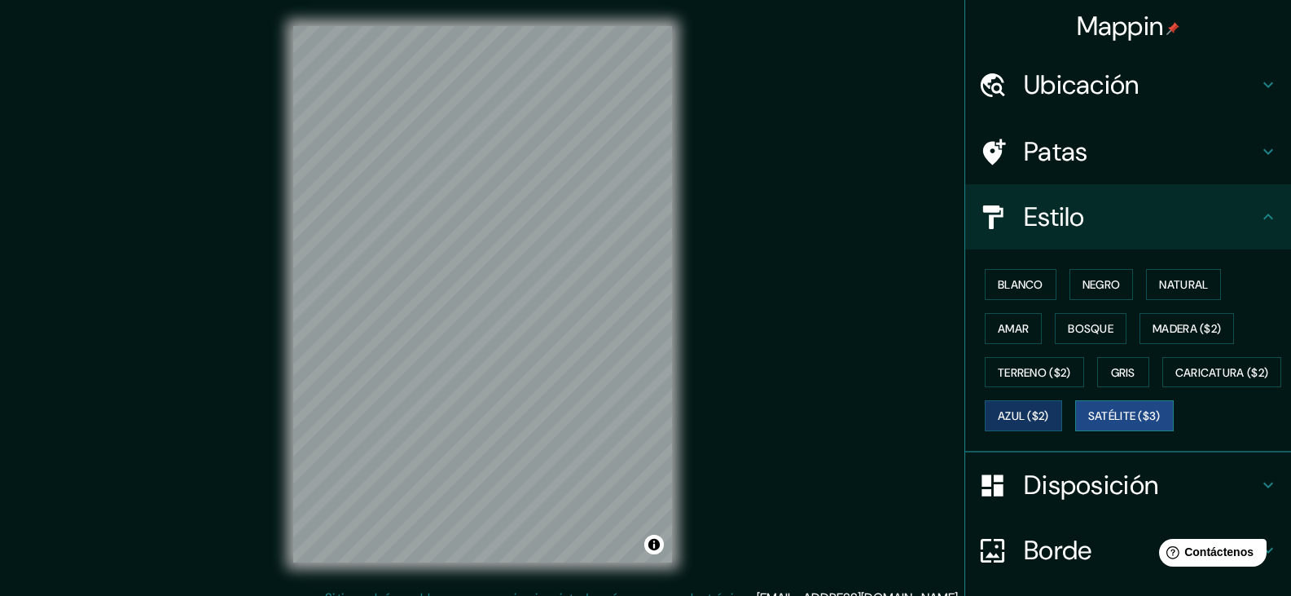
click at [1075, 431] on button "Satélite ($3)" at bounding box center [1124, 415] width 99 height 31
click at [1158, 331] on font "Madera ($2)" at bounding box center [1187, 328] width 68 height 15
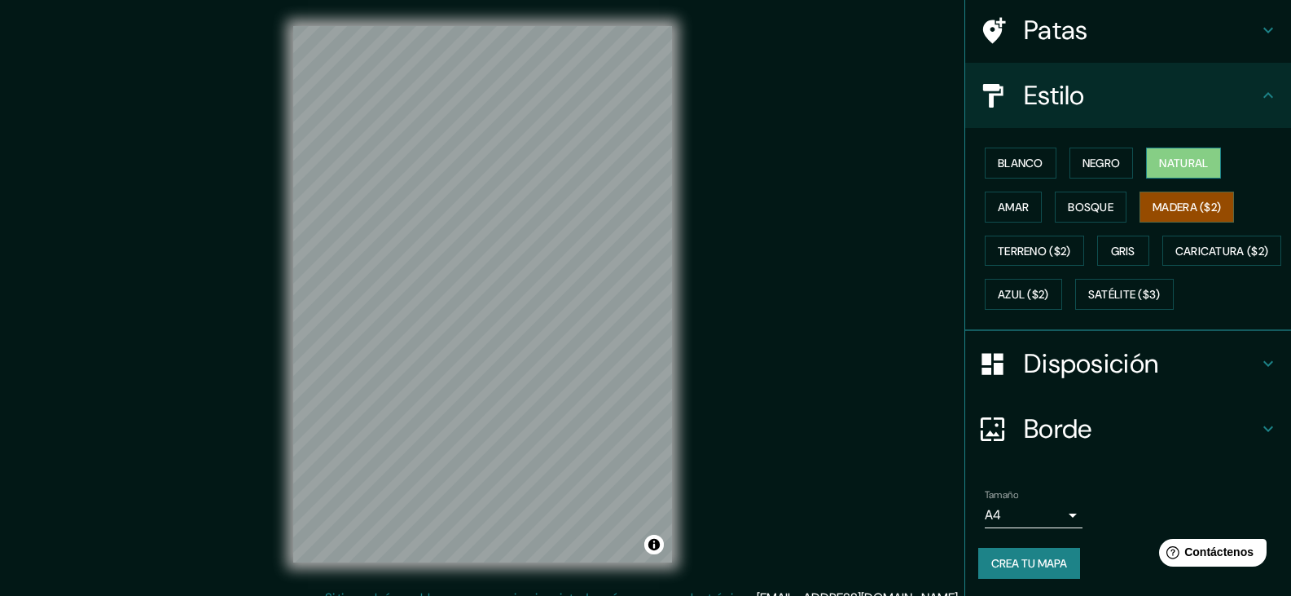
scroll to position [167, 0]
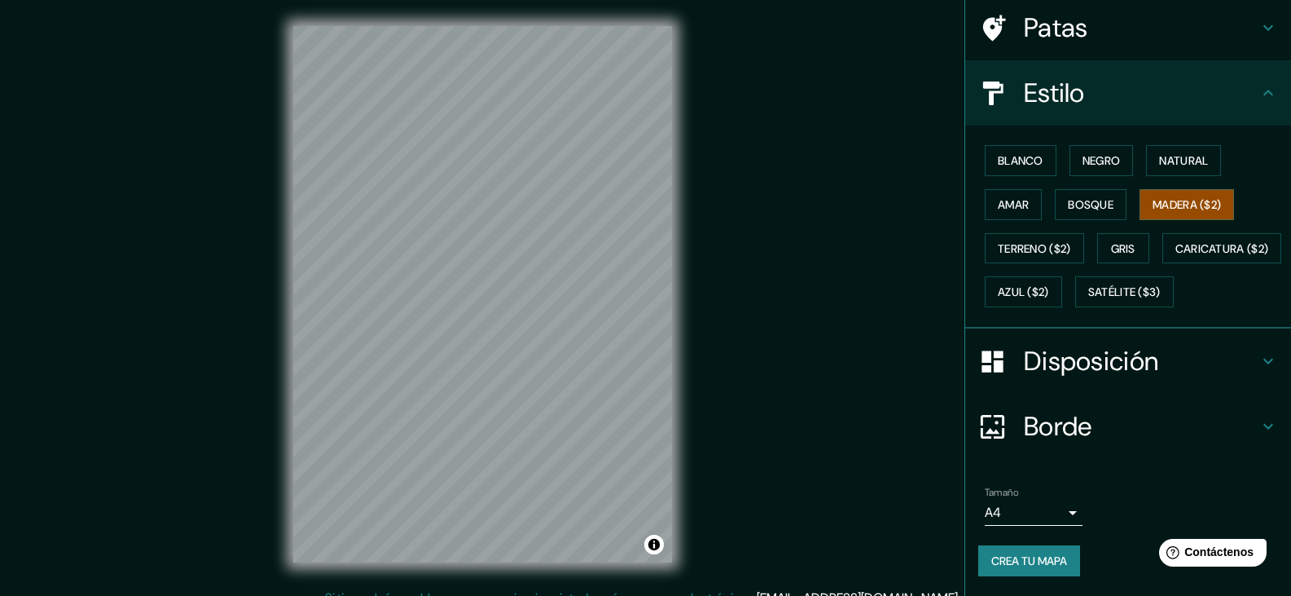
click at [1200, 358] on h4 "Disposición" at bounding box center [1141, 361] width 235 height 33
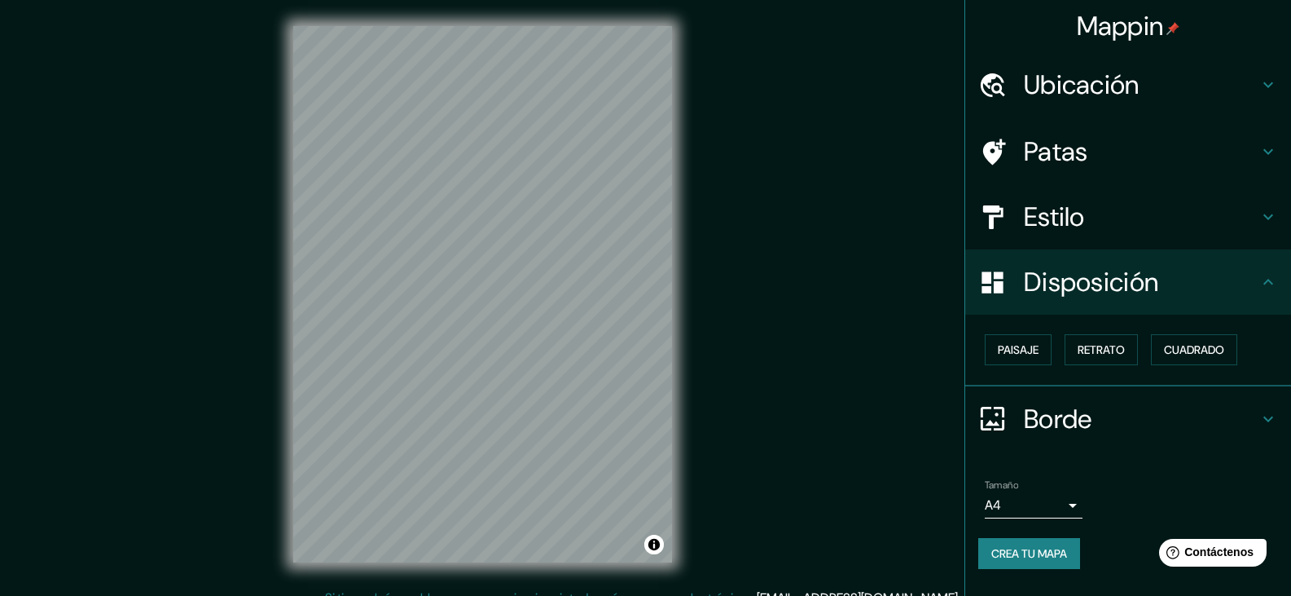
scroll to position [0, 0]
click at [1184, 358] on font "Cuadrado" at bounding box center [1194, 349] width 60 height 21
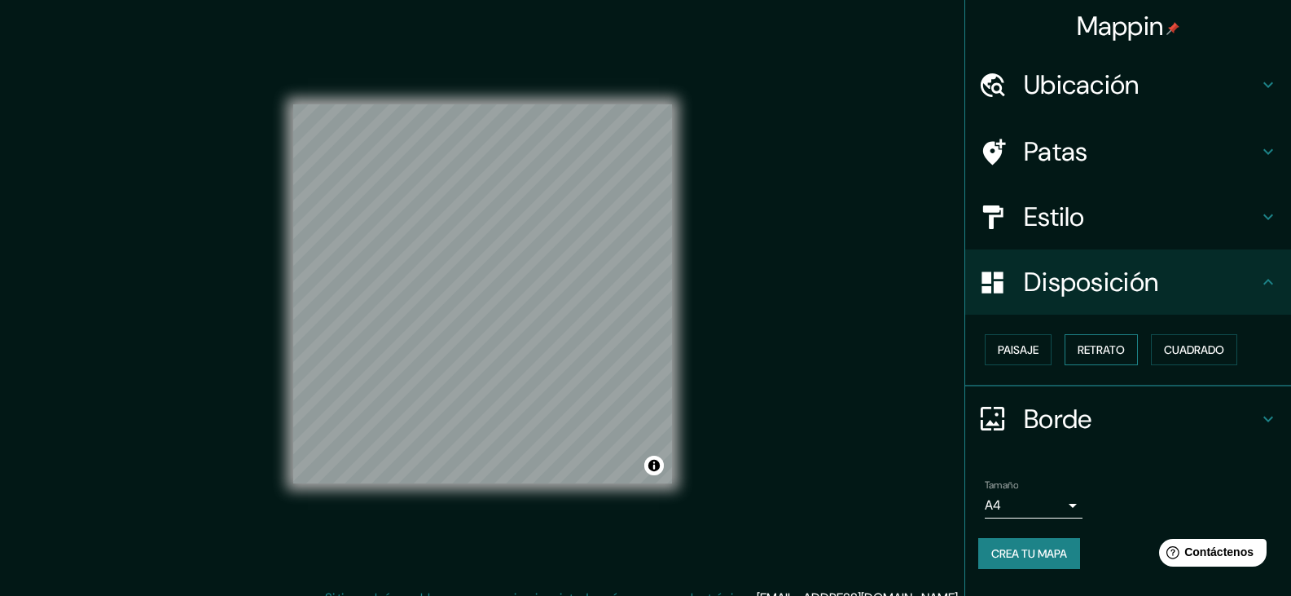
click at [1119, 342] on font "Retrato" at bounding box center [1101, 349] width 47 height 15
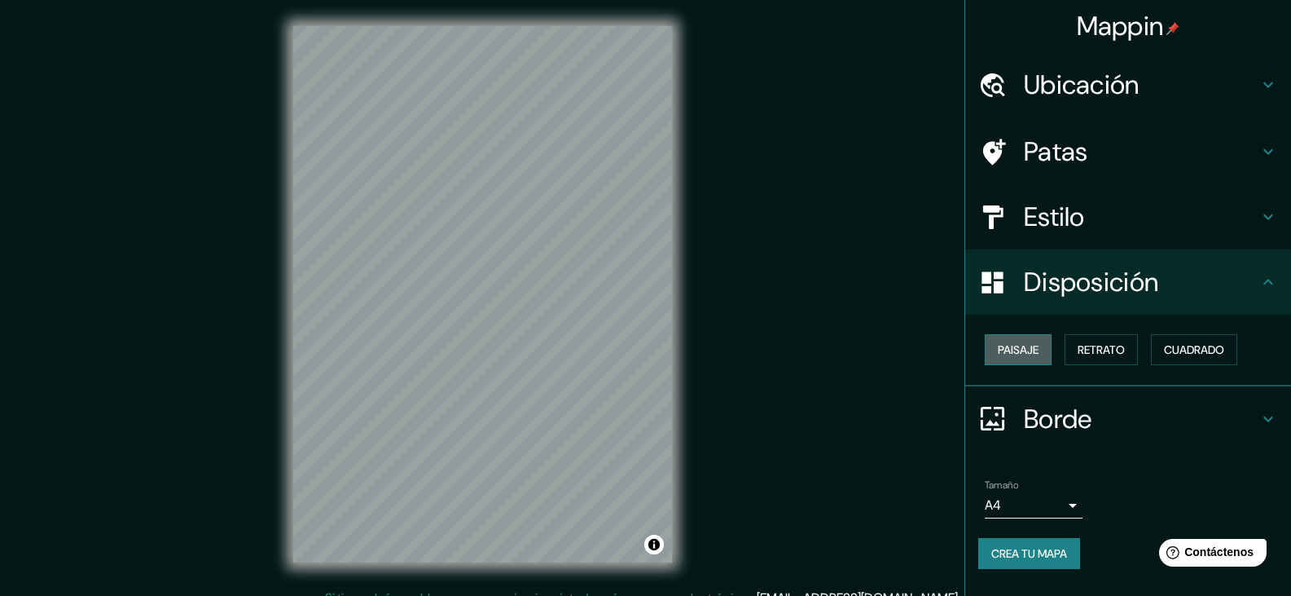
click at [1039, 341] on font "Paisaje" at bounding box center [1018, 349] width 41 height 21
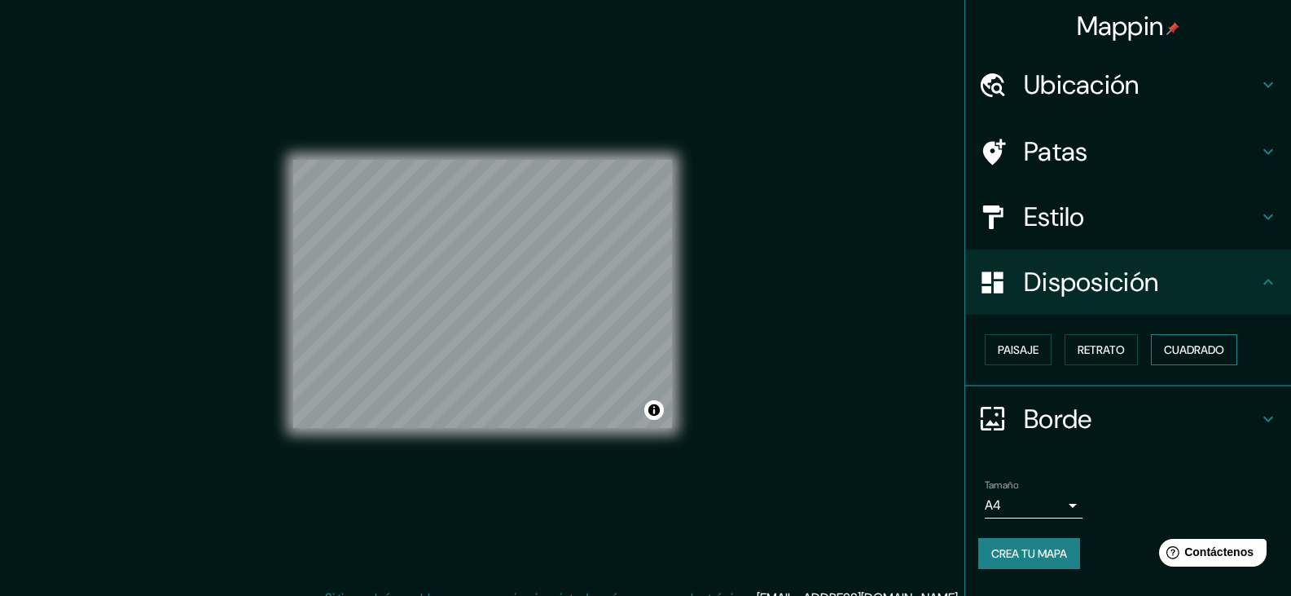
click at [1212, 345] on font "Cuadrado" at bounding box center [1194, 349] width 60 height 15
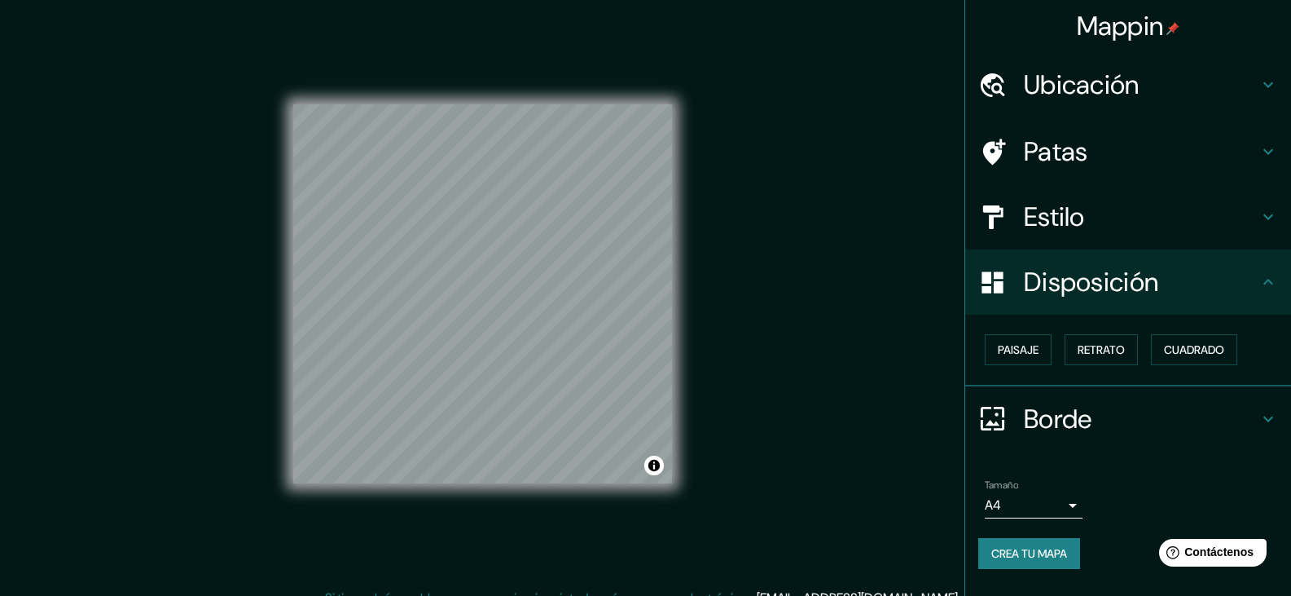
click at [1120, 94] on font "Ubicación" at bounding box center [1082, 85] width 116 height 34
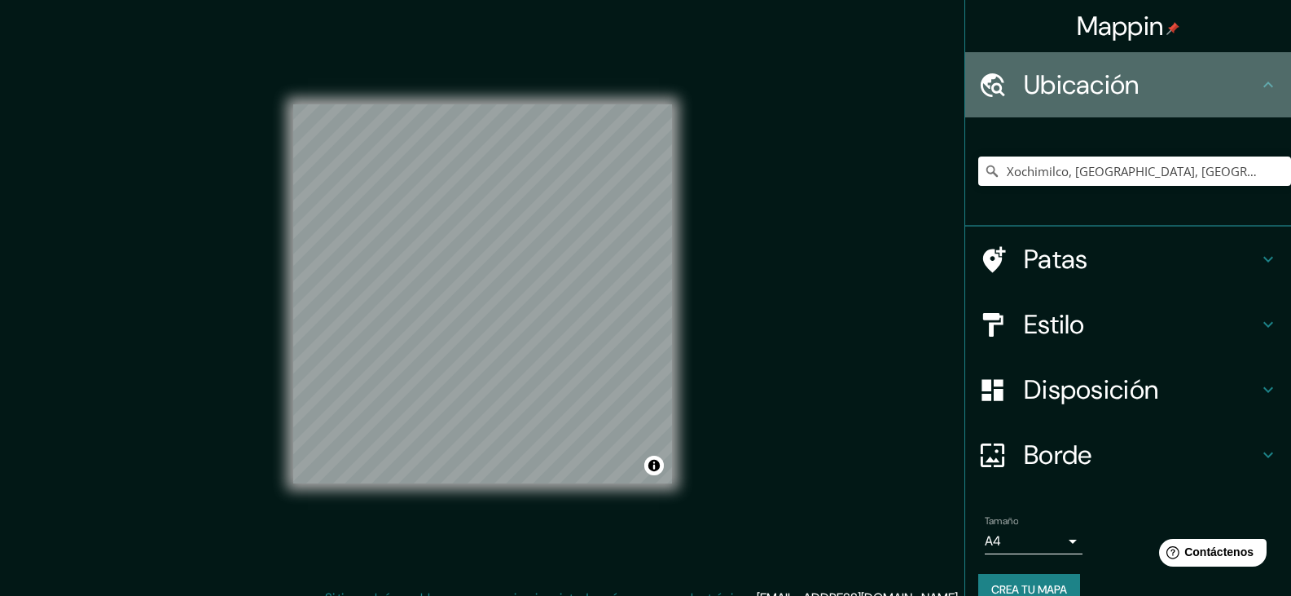
click at [1120, 94] on font "Ubicación" at bounding box center [1082, 85] width 116 height 34
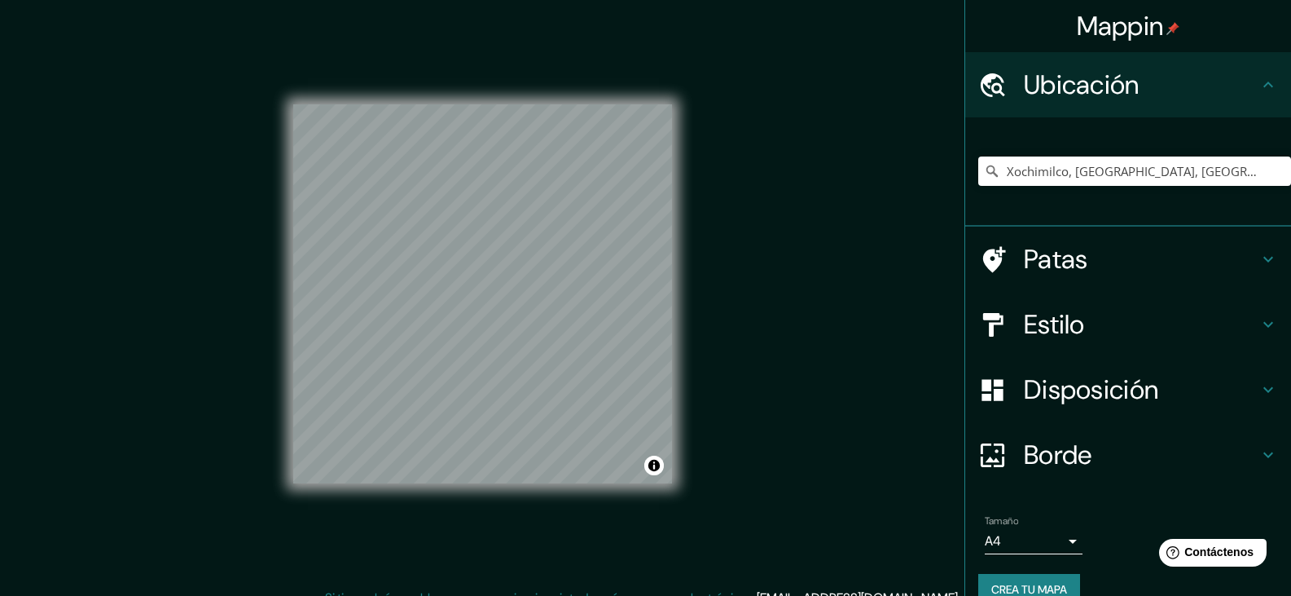
click at [1104, 247] on h4 "Patas" at bounding box center [1141, 259] width 235 height 33
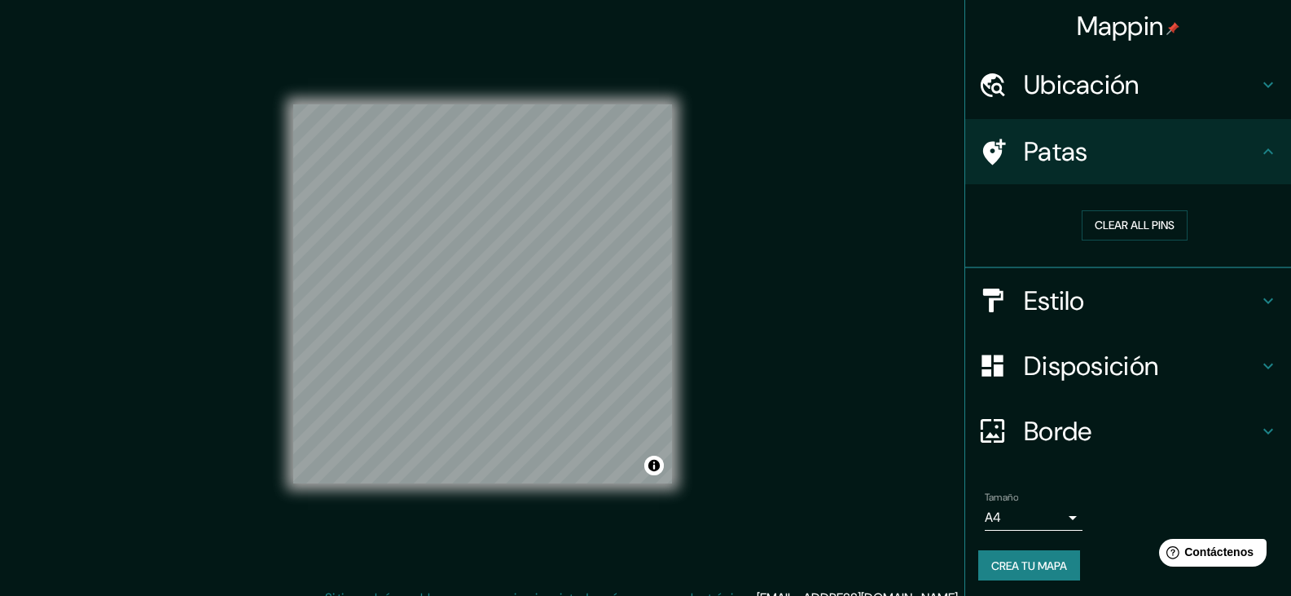
click at [1113, 309] on h4 "Estilo" at bounding box center [1141, 300] width 235 height 33
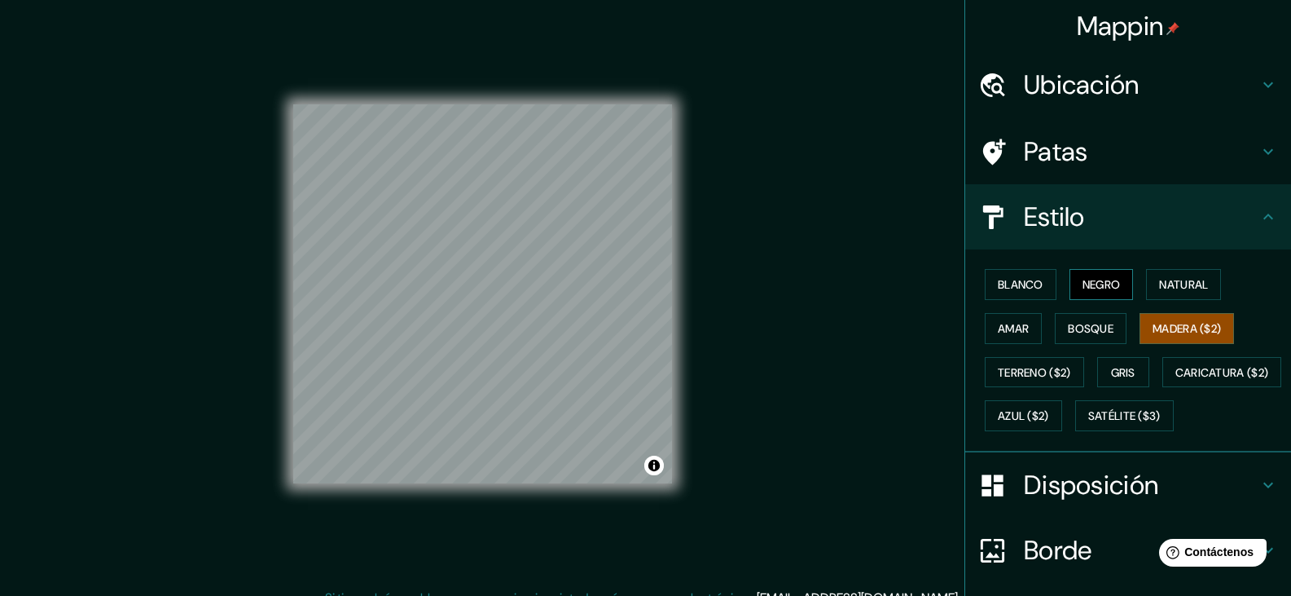
click at [1105, 288] on font "Negro" at bounding box center [1102, 284] width 38 height 15
click at [1159, 283] on font "Natural" at bounding box center [1183, 284] width 49 height 15
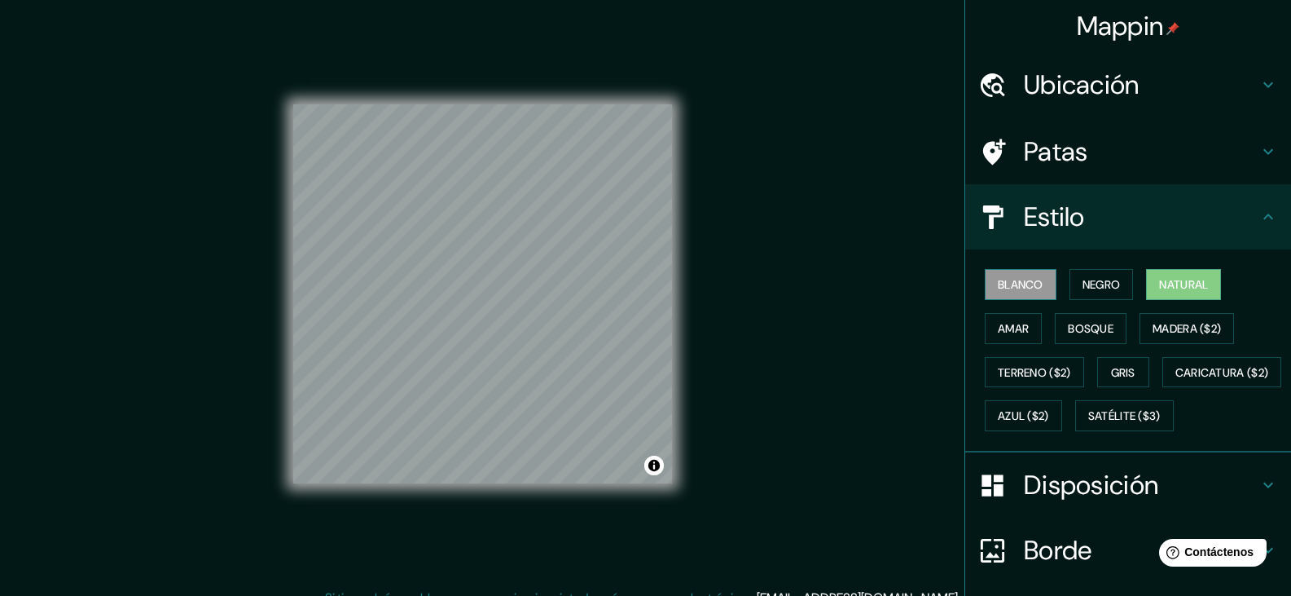
click at [1032, 288] on font "Blanco" at bounding box center [1021, 284] width 46 height 15
click at [1005, 324] on font "Amar" at bounding box center [1013, 328] width 31 height 15
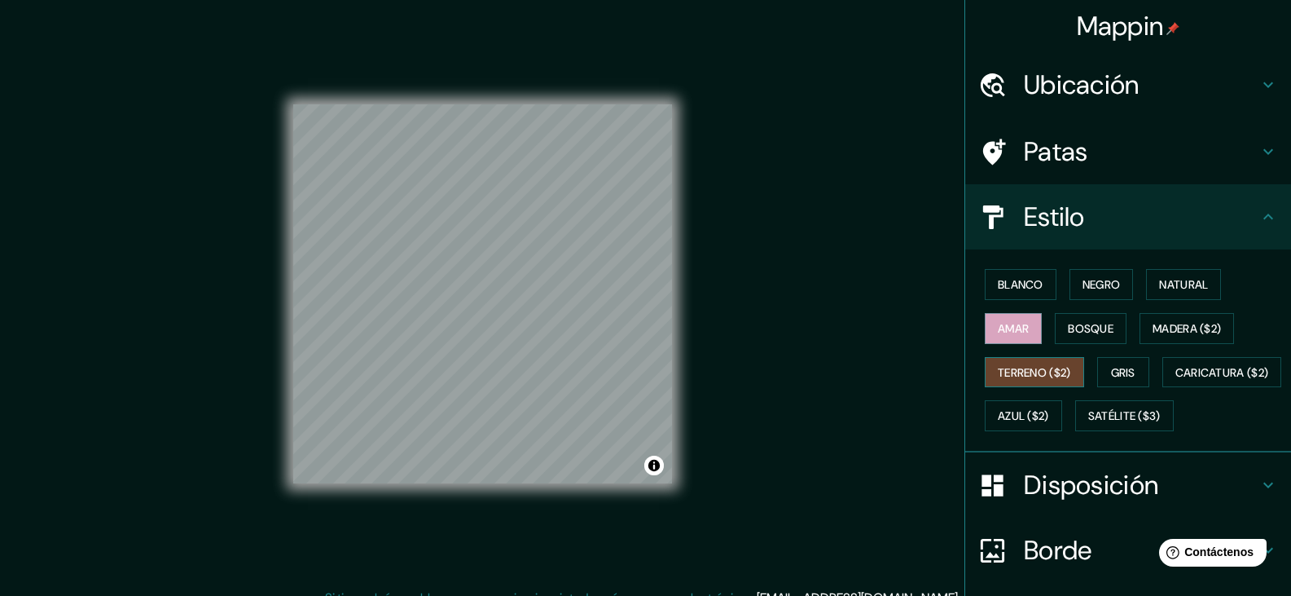
click at [1005, 357] on button "Terreno ($2)" at bounding box center [1034, 372] width 99 height 31
click at [1072, 332] on font "Bosque" at bounding box center [1091, 328] width 46 height 15
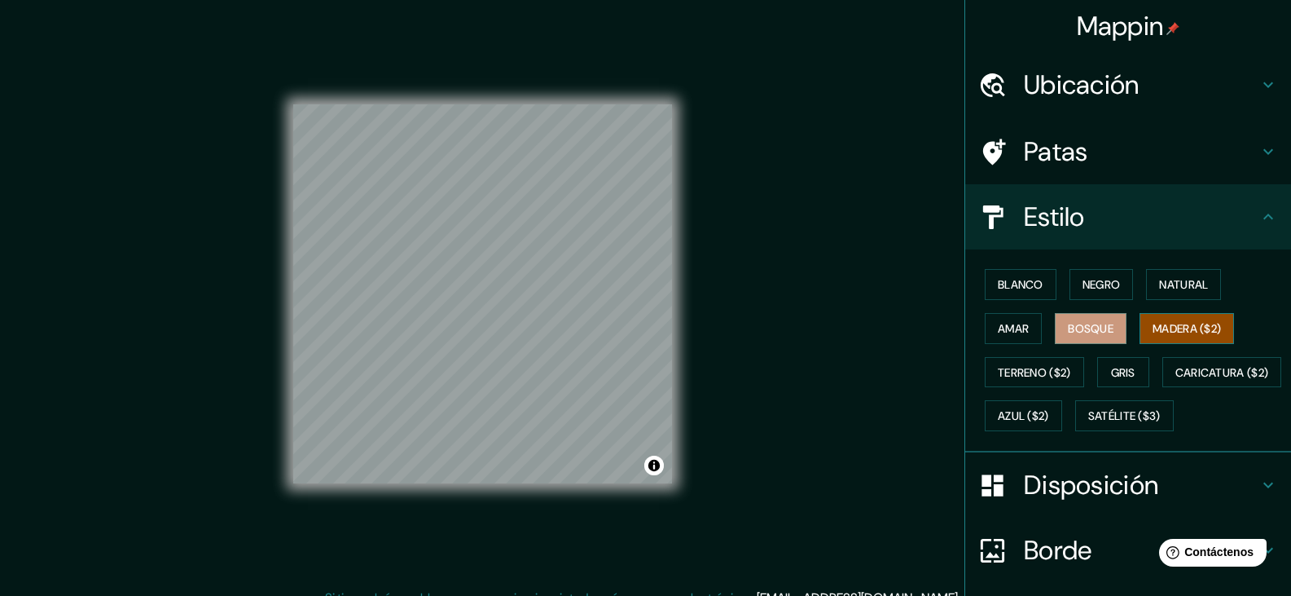
click at [1163, 321] on font "Madera ($2)" at bounding box center [1187, 328] width 68 height 15
click at [1128, 70] on font "Ubicación" at bounding box center [1082, 85] width 116 height 34
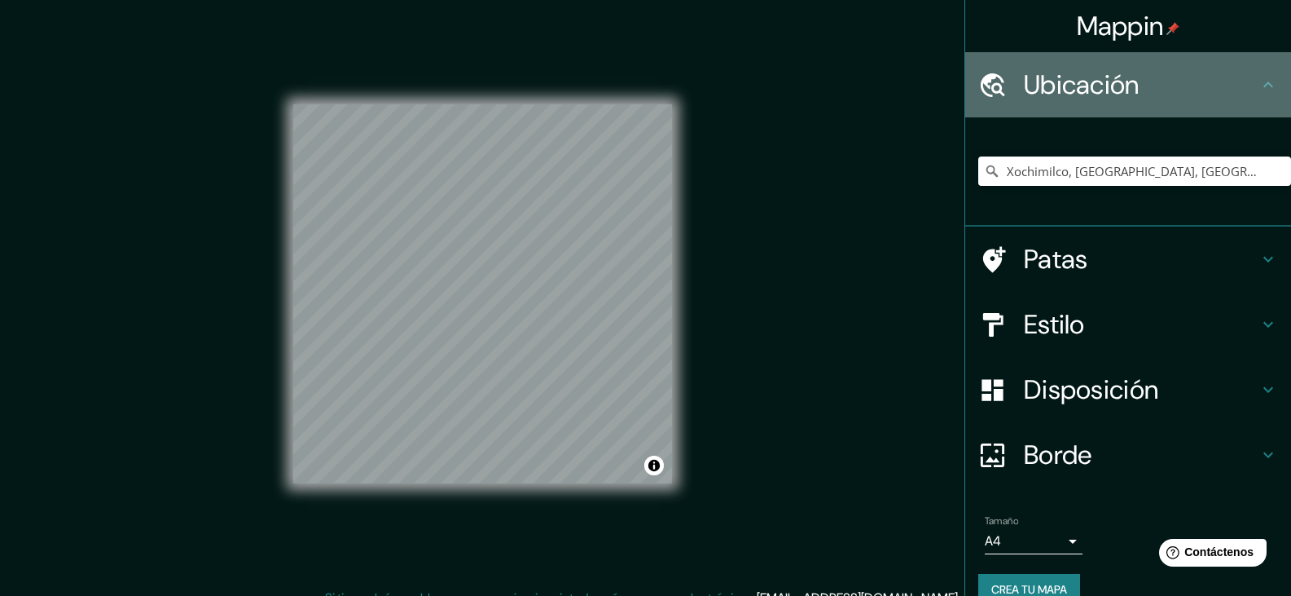
click at [1125, 81] on font "Ubicación" at bounding box center [1082, 85] width 116 height 34
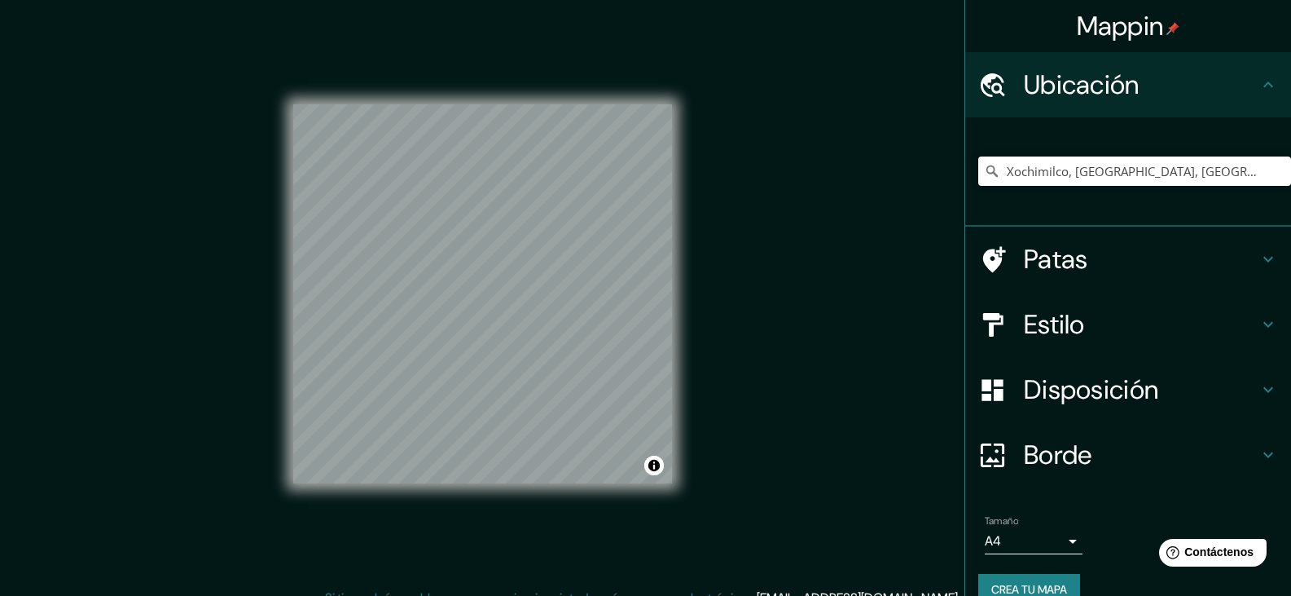
click at [1089, 335] on h4 "Estilo" at bounding box center [1141, 324] width 235 height 33
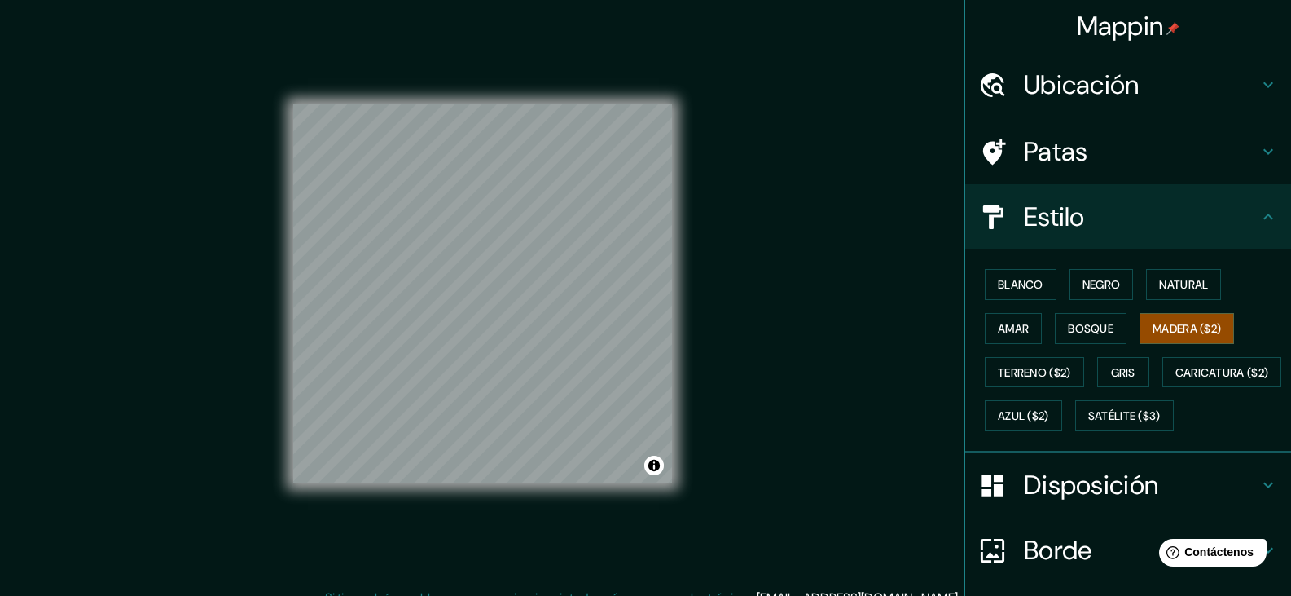
click at [1098, 213] on h4 "Estilo" at bounding box center [1141, 216] width 235 height 33
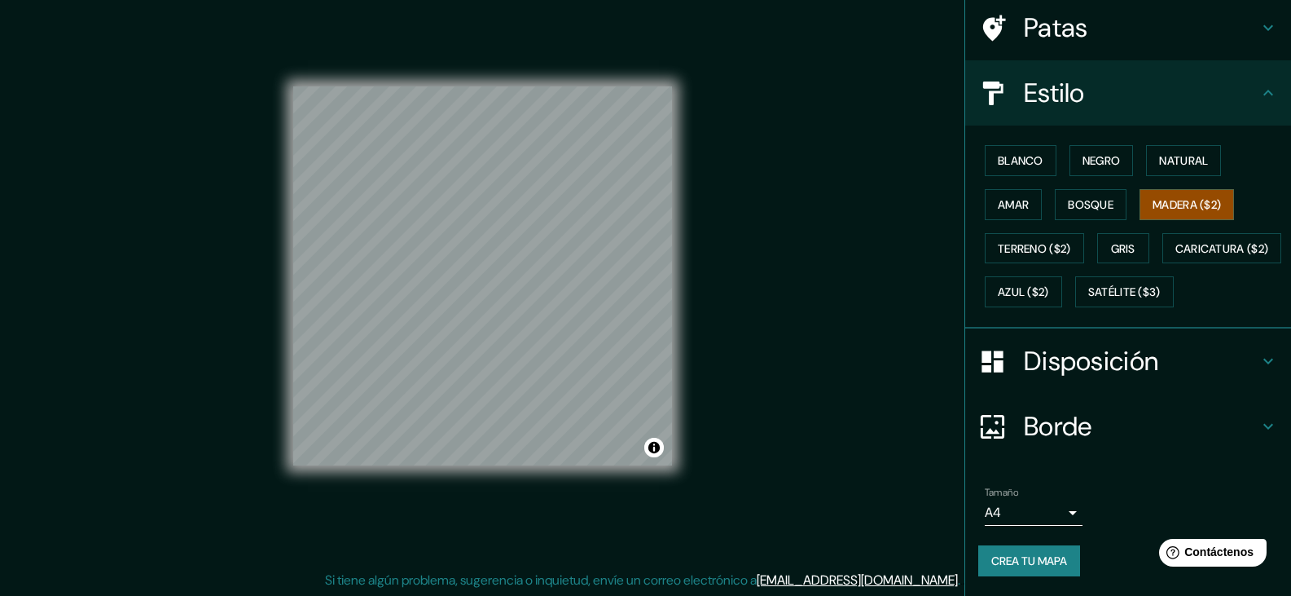
scroll to position [19, 0]
click at [1087, 399] on div "Borde" at bounding box center [1128, 426] width 326 height 65
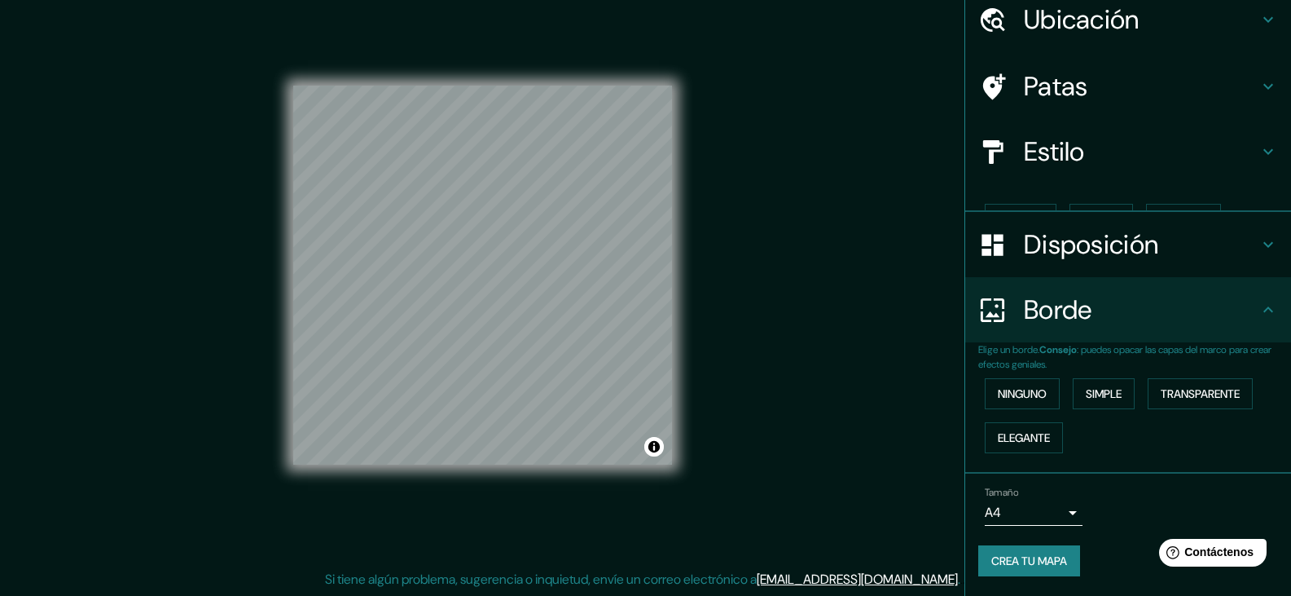
scroll to position [37, 0]
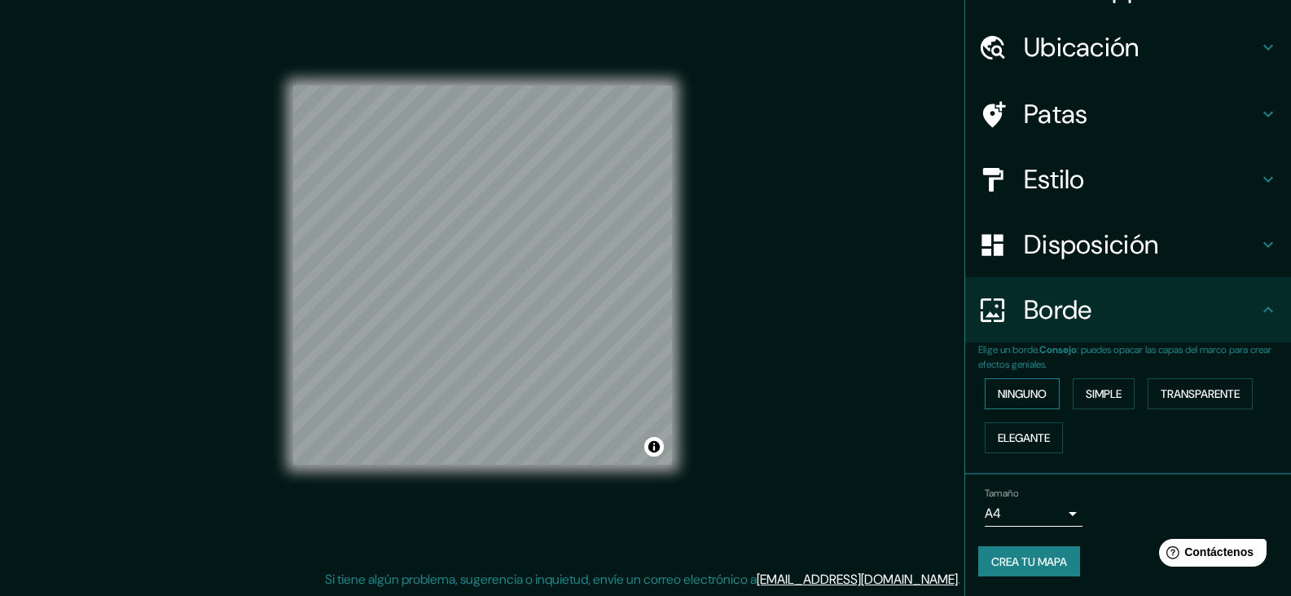
click at [1009, 390] on font "Ninguno" at bounding box center [1022, 393] width 49 height 15
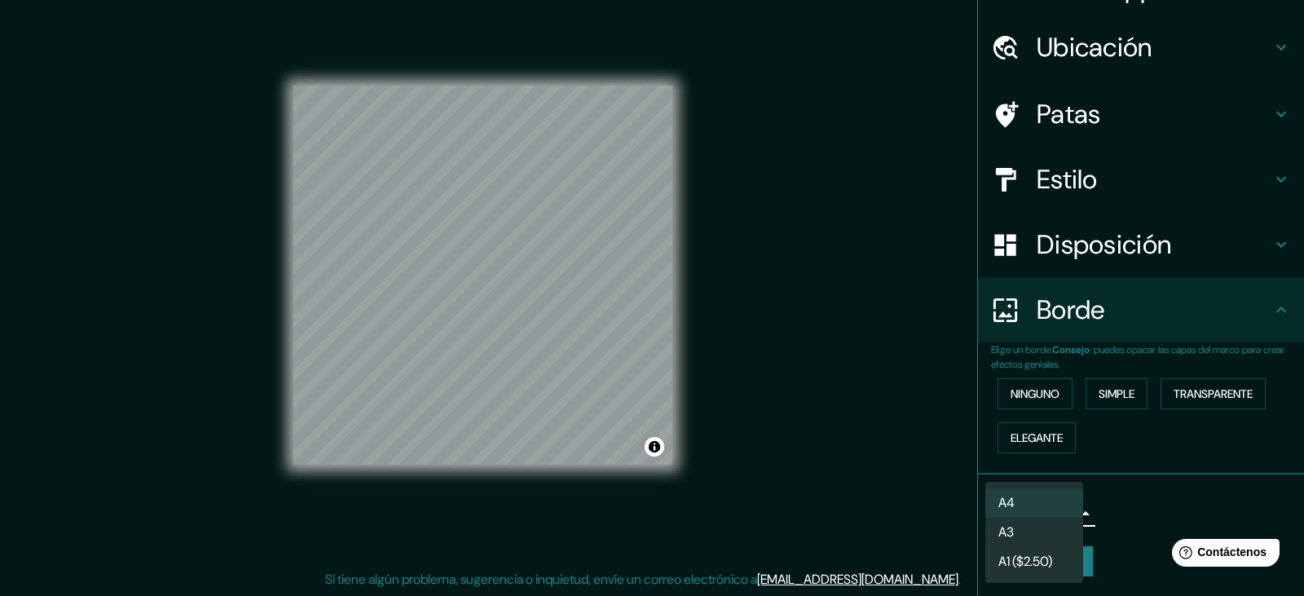
click at [1054, 516] on body "Mappin Ubicación Xochimilco, Ciudad de México, México Xochimilco Ciudad de Méxi…" at bounding box center [652, 279] width 1304 height 596
click at [1056, 505] on li "A4" at bounding box center [1034, 503] width 98 height 30
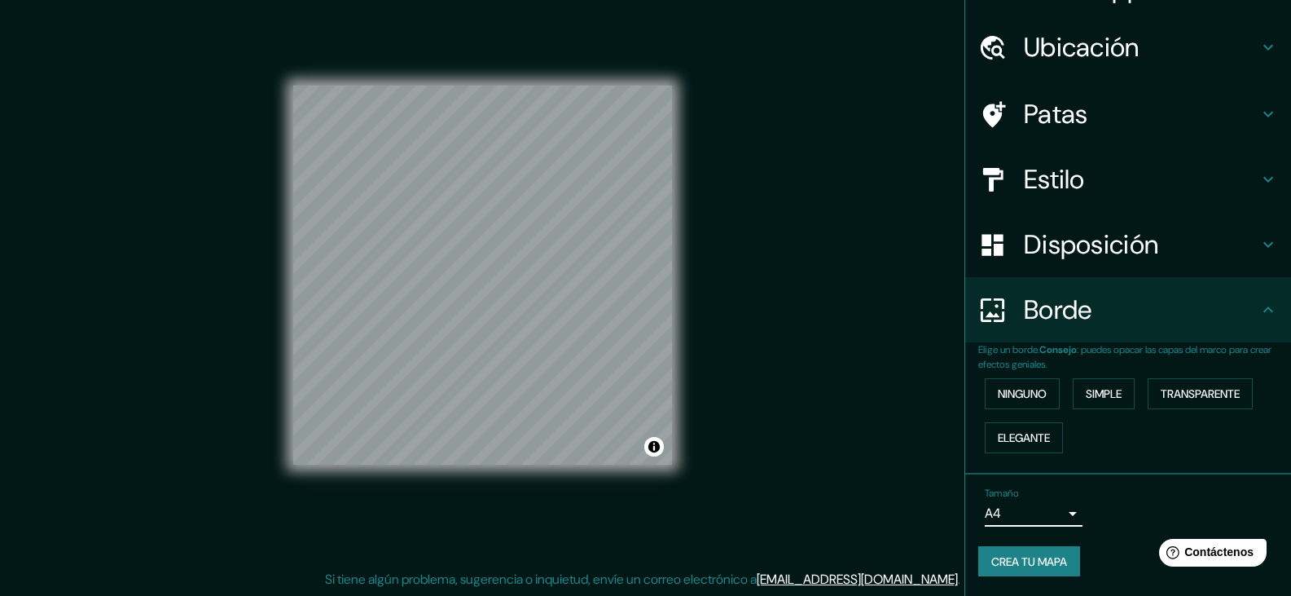
click at [1090, 496] on div "Tamaño A4 single" at bounding box center [1128, 507] width 300 height 52
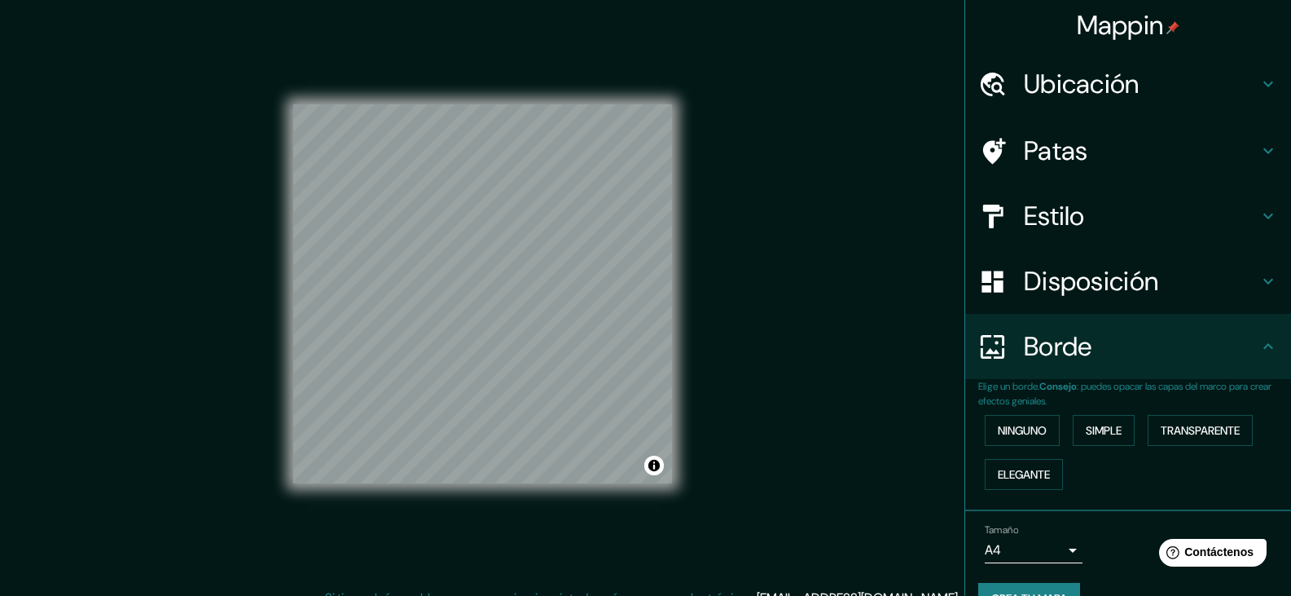
scroll to position [0, 0]
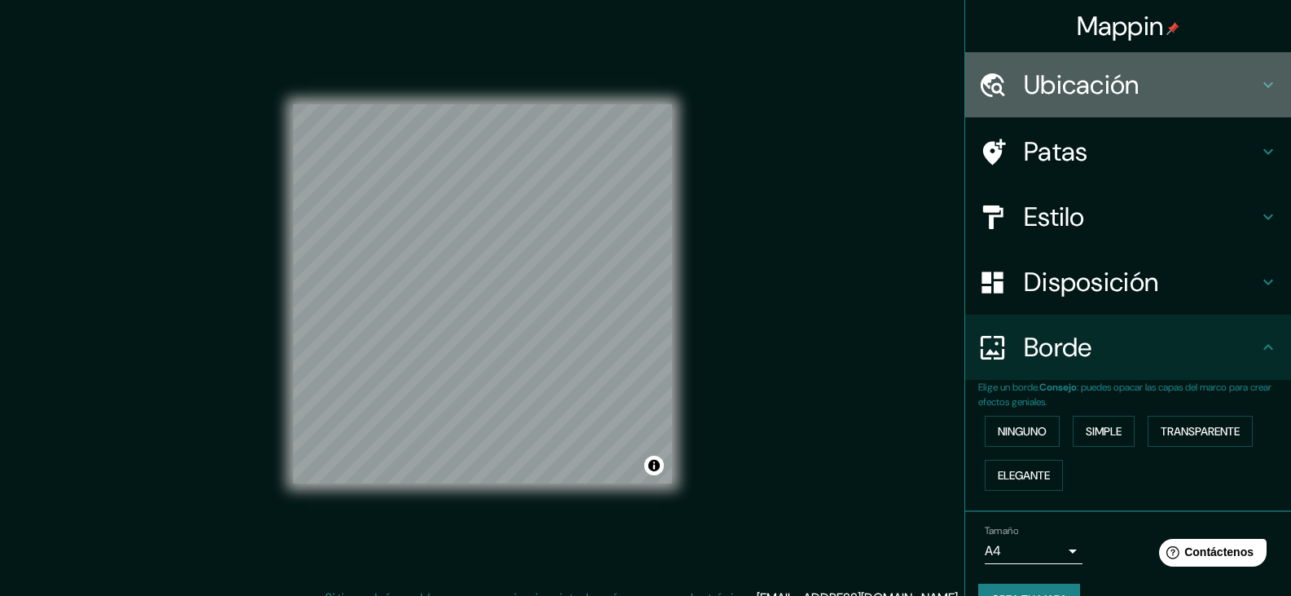
click at [1113, 73] on font "Ubicación" at bounding box center [1082, 85] width 116 height 34
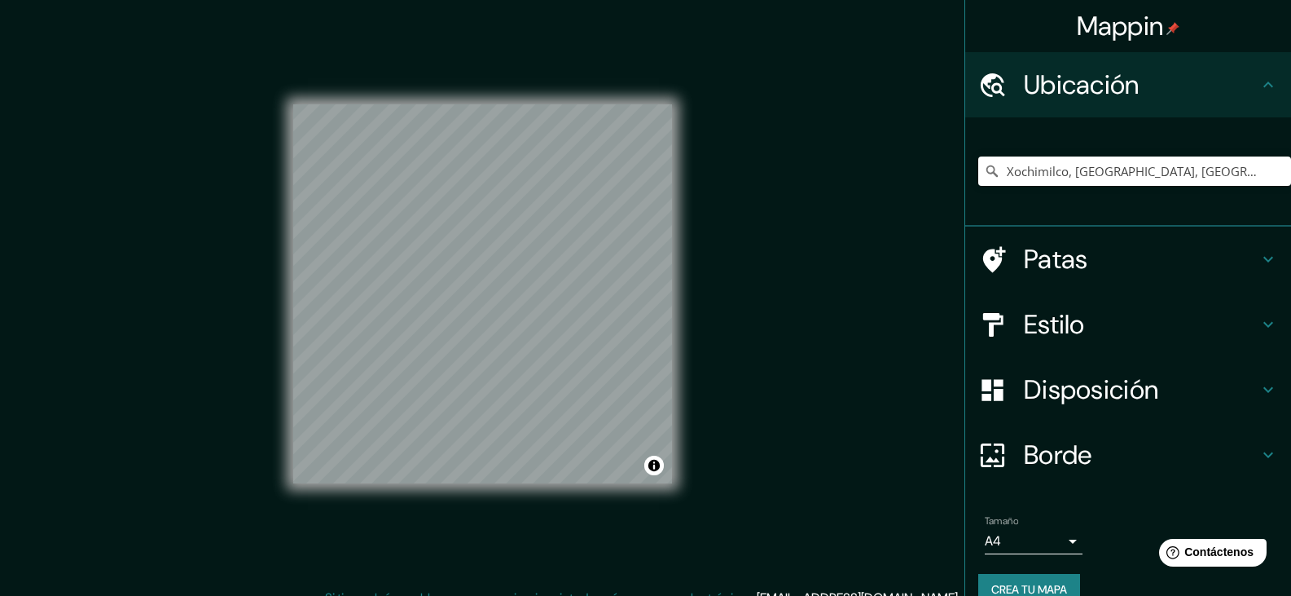
click at [1113, 73] on font "Ubicación" at bounding box center [1082, 85] width 116 height 34
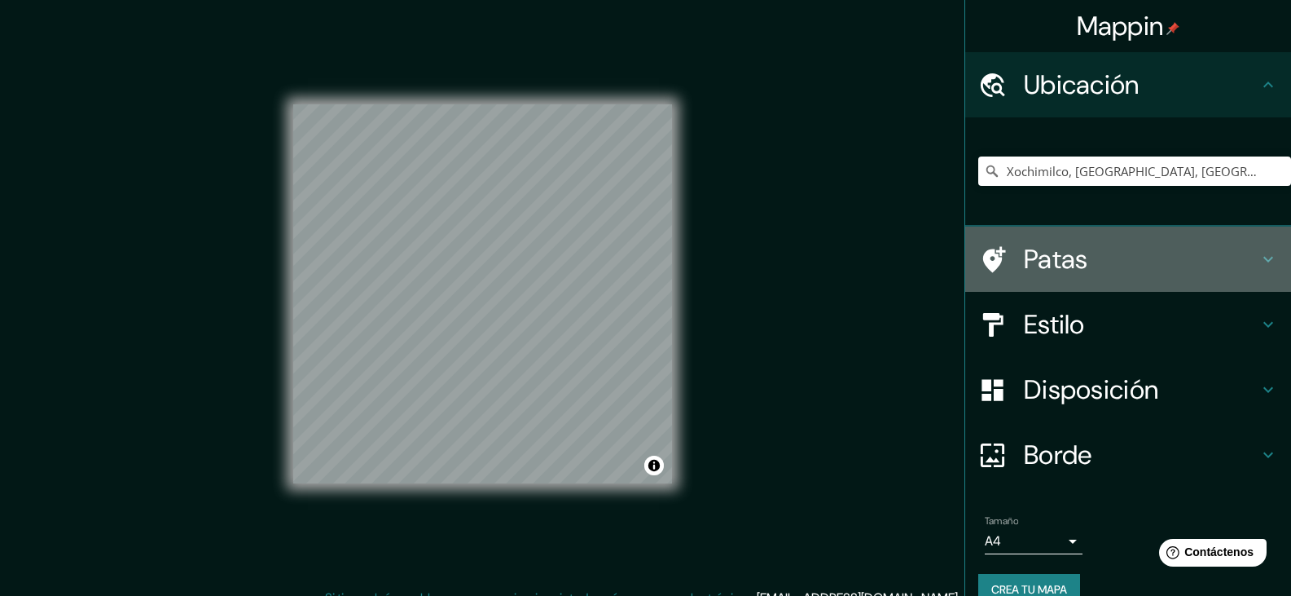
click at [1113, 263] on h4 "Patas" at bounding box center [1141, 259] width 235 height 33
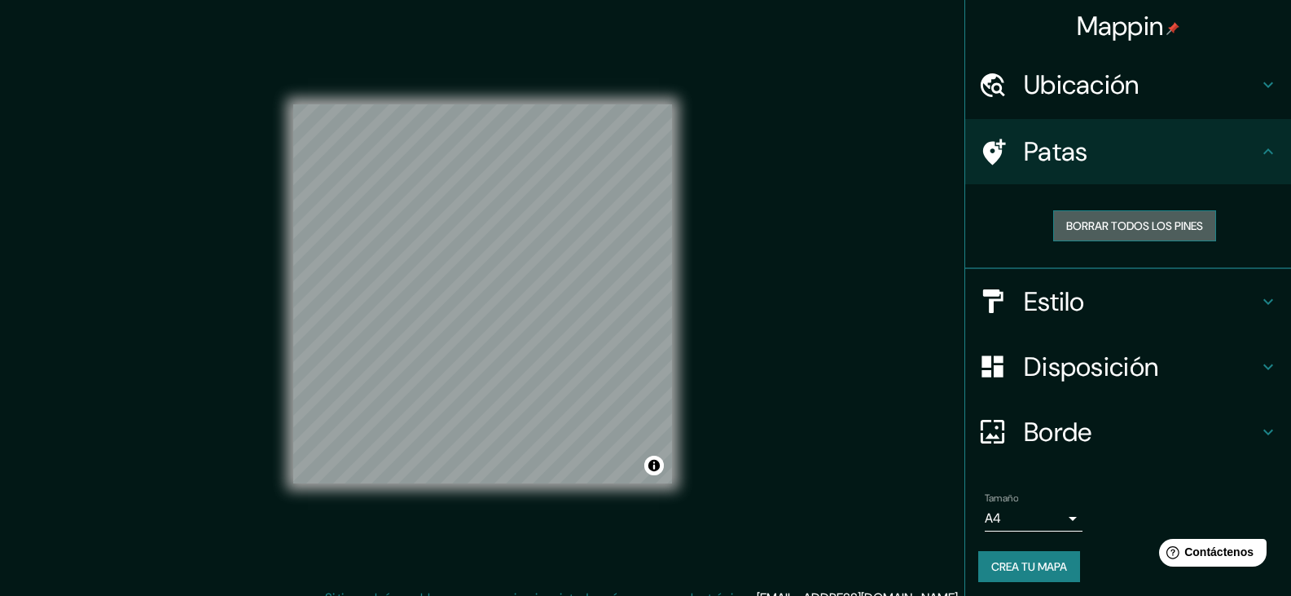
click at [1115, 228] on font "Borrar todos los pines" at bounding box center [1134, 225] width 137 height 15
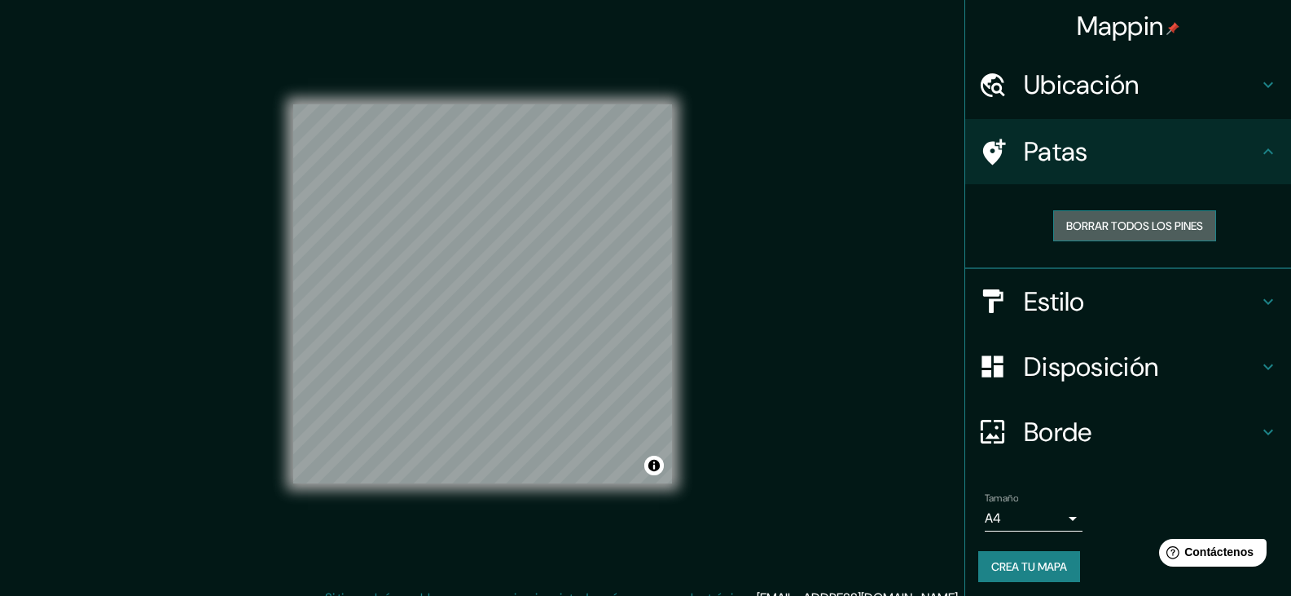
click at [1115, 228] on font "Borrar todos los pines" at bounding box center [1134, 225] width 137 height 15
click at [1070, 306] on font "Estilo" at bounding box center [1054, 301] width 61 height 34
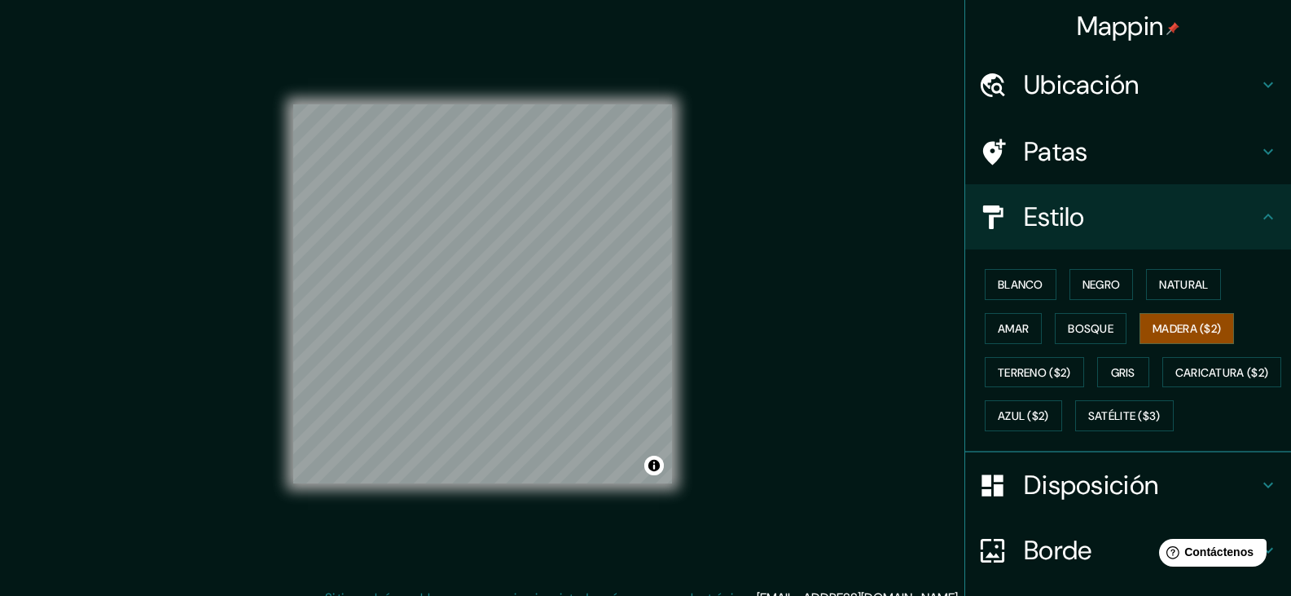
click at [1058, 225] on font "Estilo" at bounding box center [1054, 217] width 61 height 34
click at [1078, 149] on h4 "Patas" at bounding box center [1141, 151] width 235 height 33
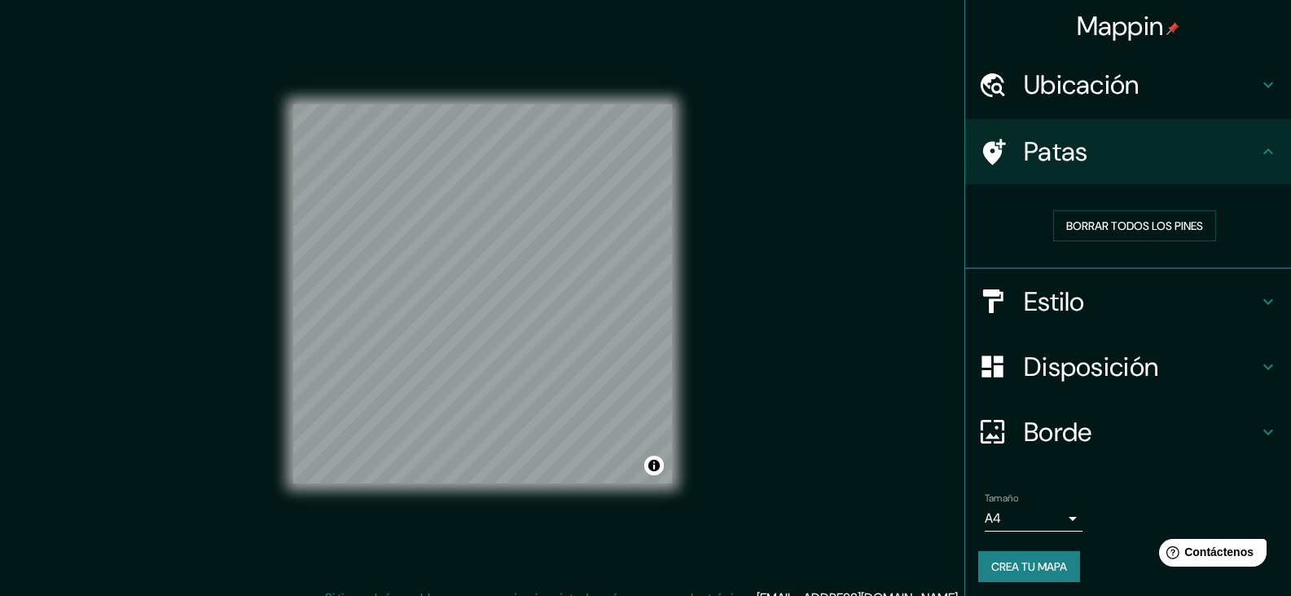
click at [1112, 318] on div "Estilo" at bounding box center [1128, 301] width 326 height 65
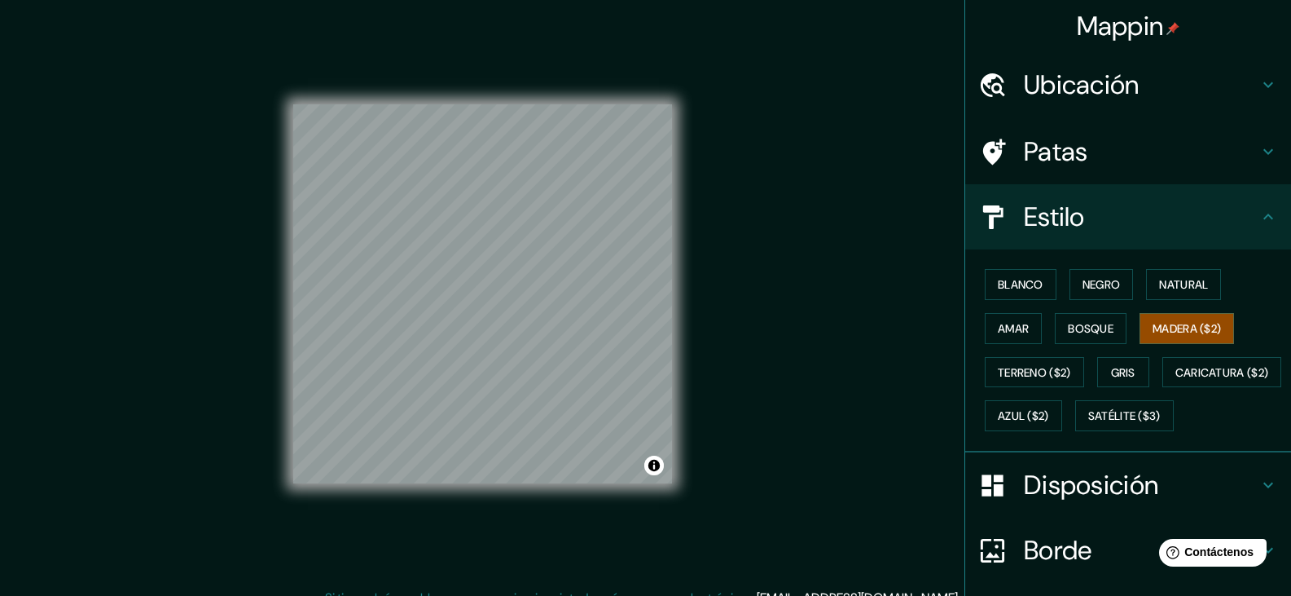
click at [1119, 81] on font "Ubicación" at bounding box center [1082, 85] width 116 height 34
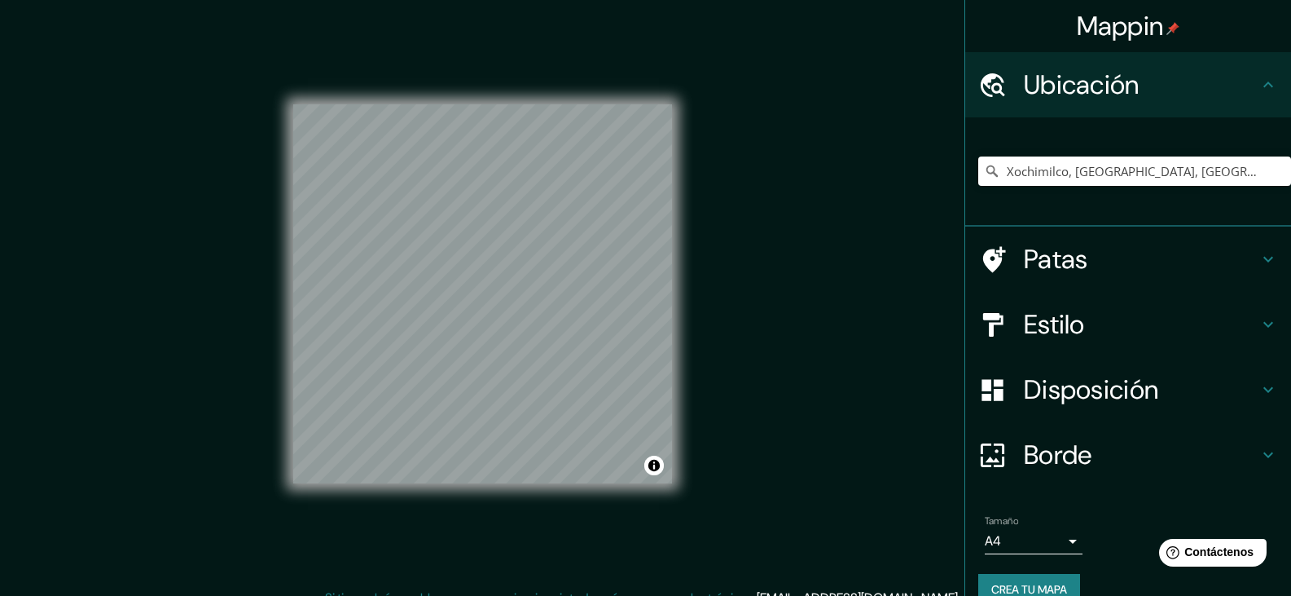
click at [1119, 81] on font "Ubicación" at bounding box center [1082, 85] width 116 height 34
click at [1128, 327] on h4 "Estilo" at bounding box center [1141, 324] width 235 height 33
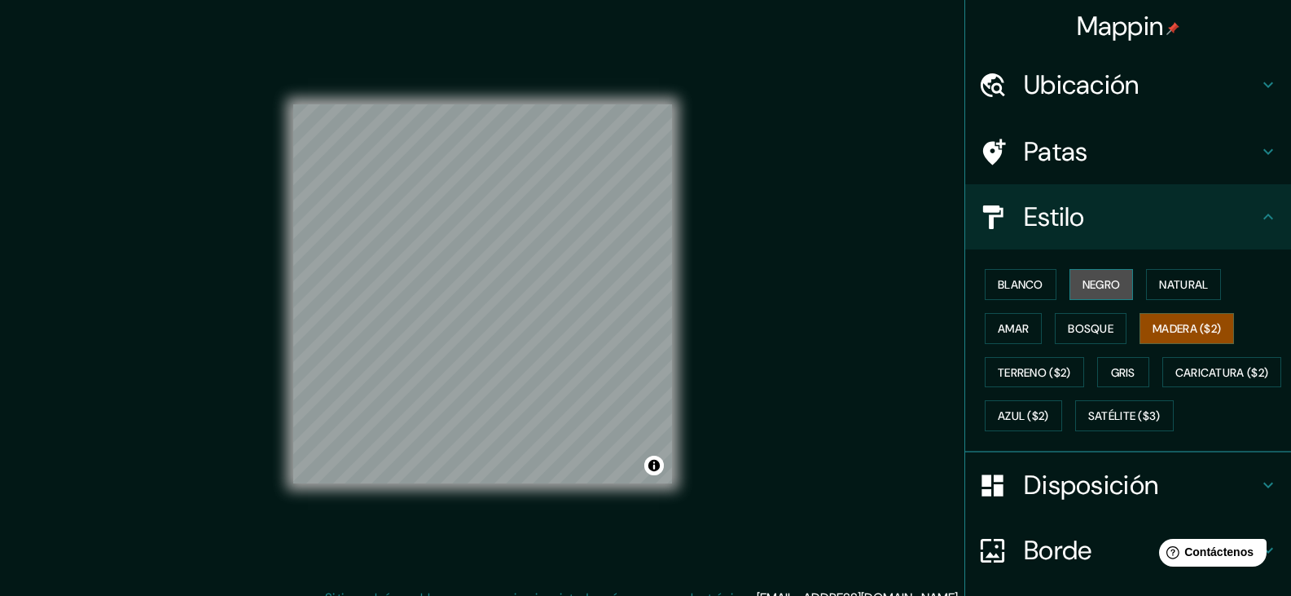
click at [1113, 288] on button "Negro" at bounding box center [1102, 284] width 64 height 31
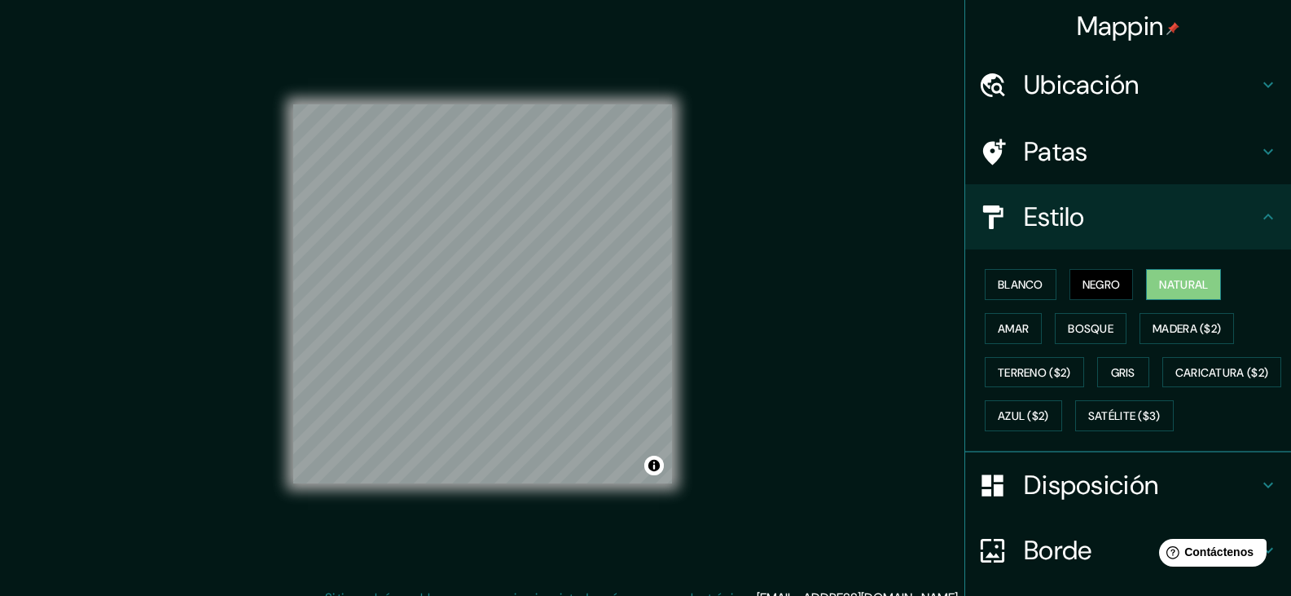
click at [1159, 284] on font "Natural" at bounding box center [1183, 284] width 49 height 15
click at [998, 289] on font "Blanco" at bounding box center [1021, 284] width 46 height 15
click at [1159, 284] on font "Natural" at bounding box center [1183, 284] width 49 height 15
click at [1181, 318] on font "Madera ($2)" at bounding box center [1187, 328] width 68 height 21
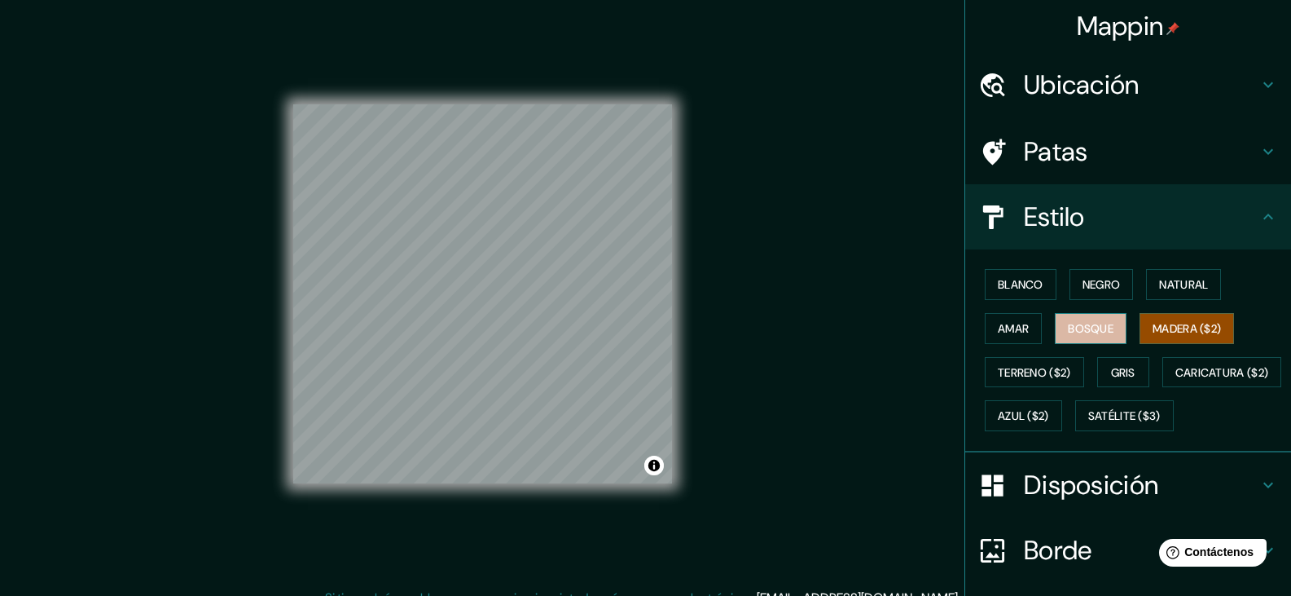
click at [1106, 323] on button "Bosque" at bounding box center [1091, 328] width 72 height 31
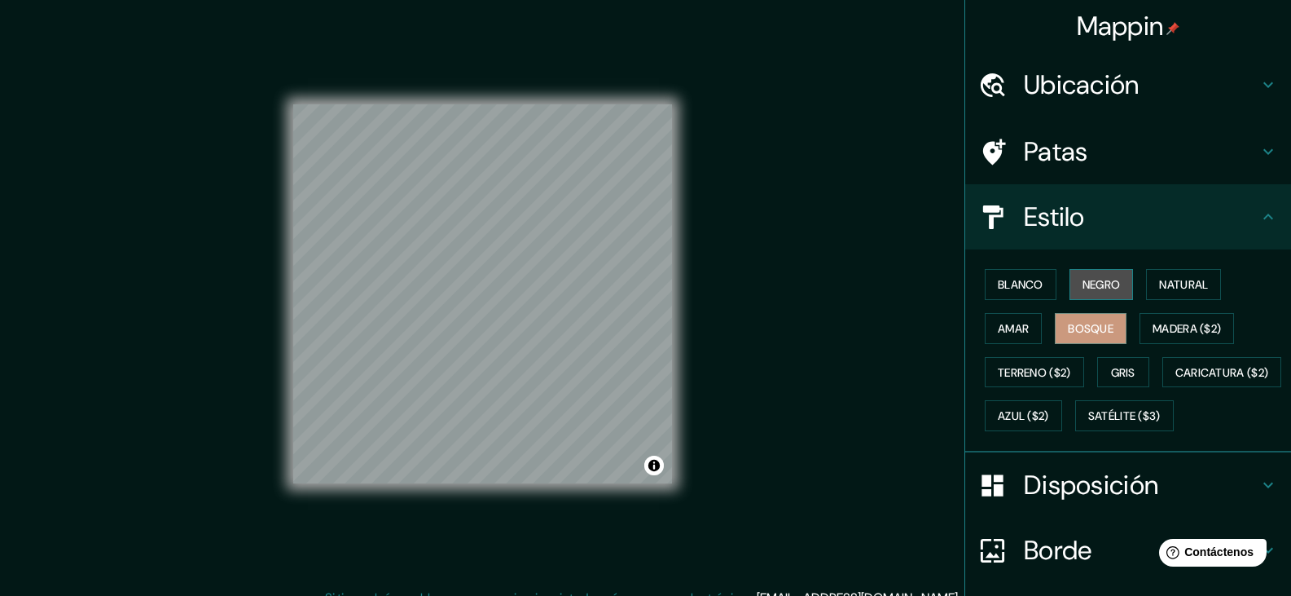
click at [1070, 285] on button "Negro" at bounding box center [1102, 284] width 64 height 31
click at [1005, 332] on font "Amar" at bounding box center [1013, 328] width 31 height 15
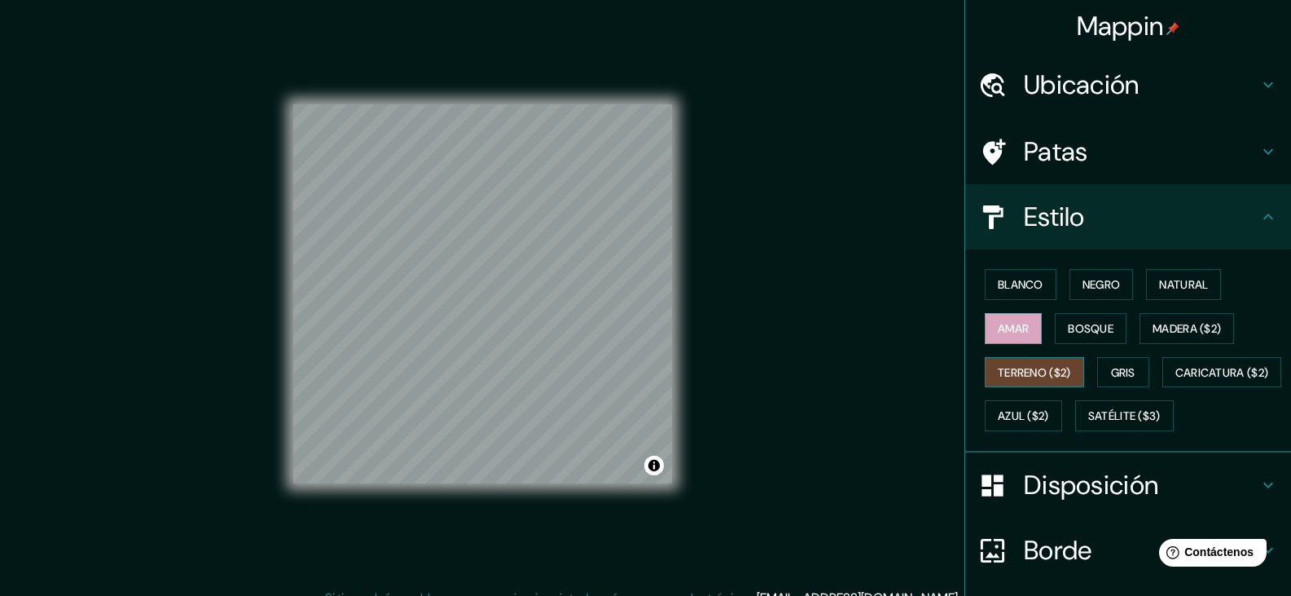
click at [1026, 365] on font "Terreno ($2)" at bounding box center [1034, 372] width 73 height 15
click at [1115, 372] on font "Gris" at bounding box center [1123, 372] width 24 height 15
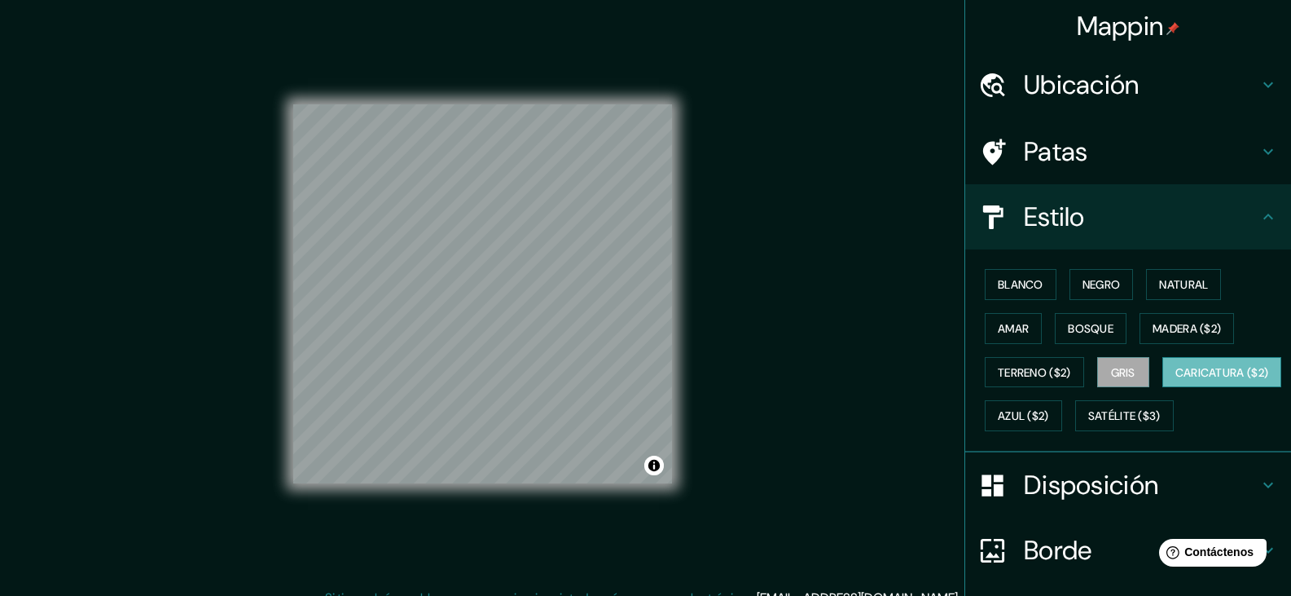
click at [1176, 383] on font "Caricatura ($2)" at bounding box center [1223, 372] width 94 height 21
click at [1185, 282] on font "Natural" at bounding box center [1183, 284] width 49 height 15
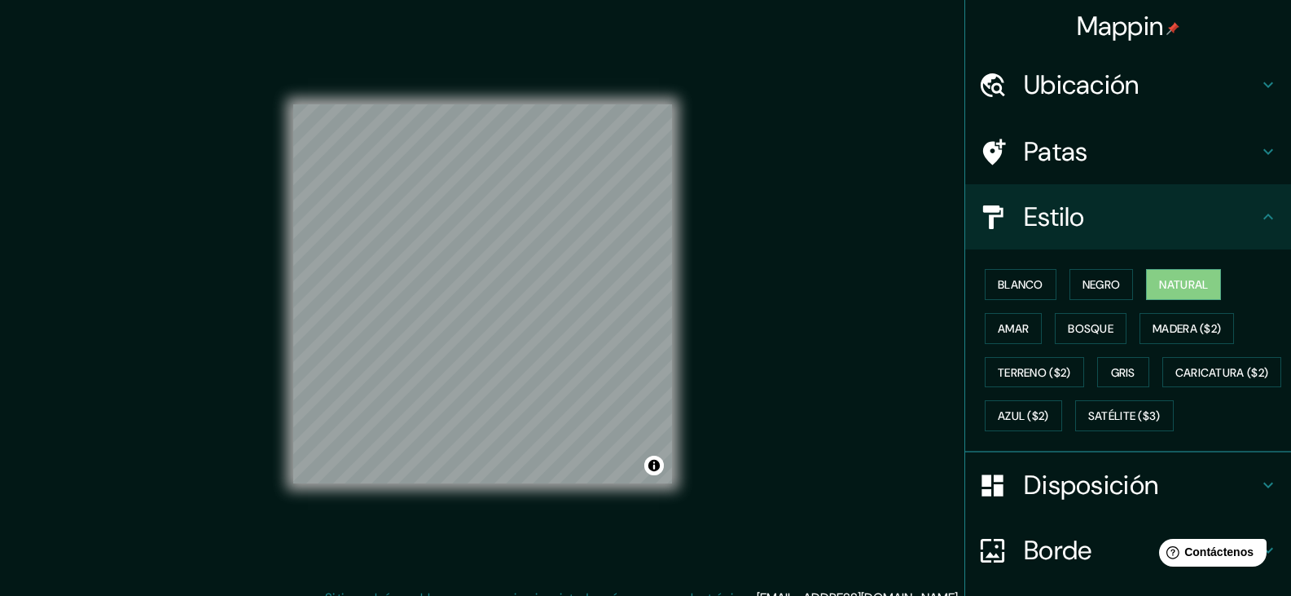
drag, startPoint x: 807, startPoint y: 315, endPoint x: 800, endPoint y: 320, distance: 8.8
click at [807, 315] on div "Mappin Ubicación Xochimilco, Ciudad de México, México Xochimilco Ciudad de Méxi…" at bounding box center [645, 307] width 1291 height 614
click at [796, 324] on div "Mappin Ubicación Xochimilco, Ciudad de México, México Xochimilco Ciudad de Méxi…" at bounding box center [645, 307] width 1291 height 614
click at [1180, 334] on font "Madera ($2)" at bounding box center [1187, 328] width 68 height 15
click at [1049, 83] on font "Ubicación" at bounding box center [1082, 85] width 116 height 34
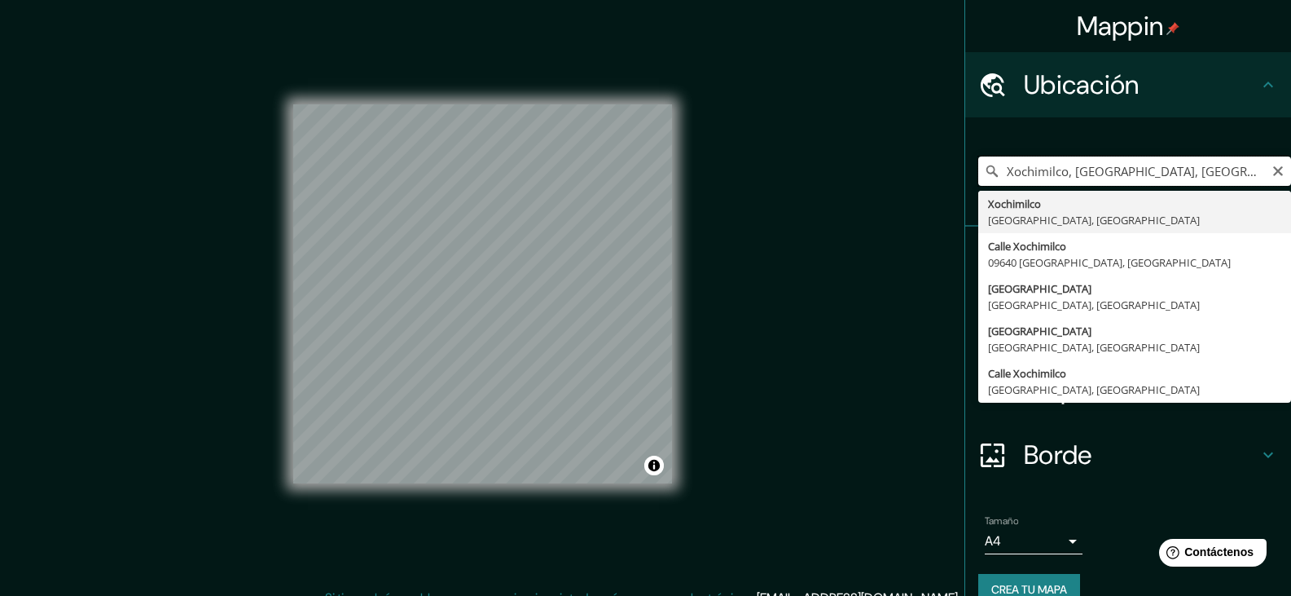
click at [1066, 173] on input "Xochimilco, Ciudad de México, México" at bounding box center [1134, 170] width 313 height 29
click at [1273, 180] on input "Xochimilco, Ciudad de México, México" at bounding box center [1134, 170] width 313 height 29
click at [1272, 172] on icon "Claro" at bounding box center [1278, 171] width 13 height 13
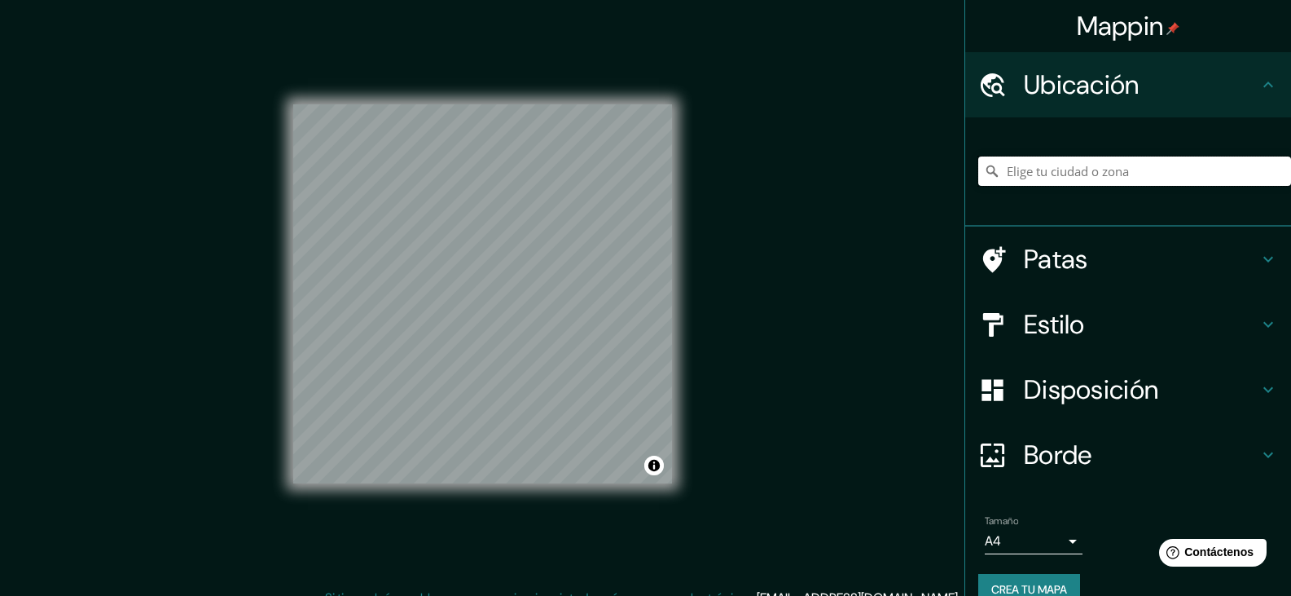
paste input "19.252176,-99.109772"
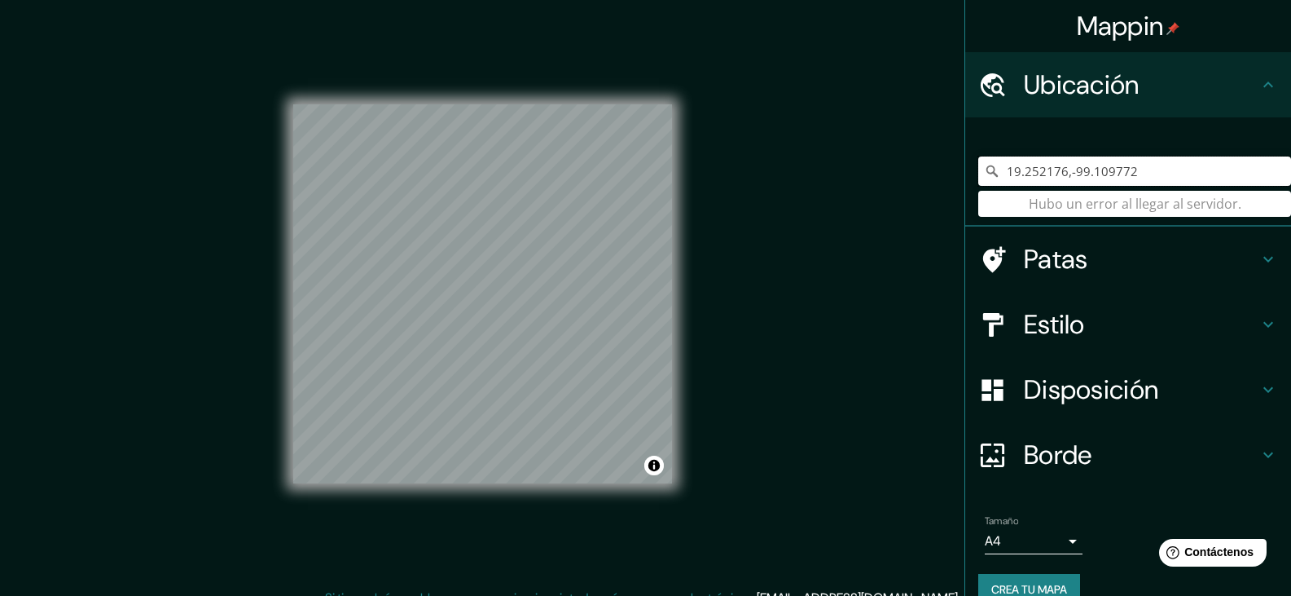
click at [1149, 168] on input "19.252176,-99.109772" at bounding box center [1134, 170] width 313 height 29
type input "1"
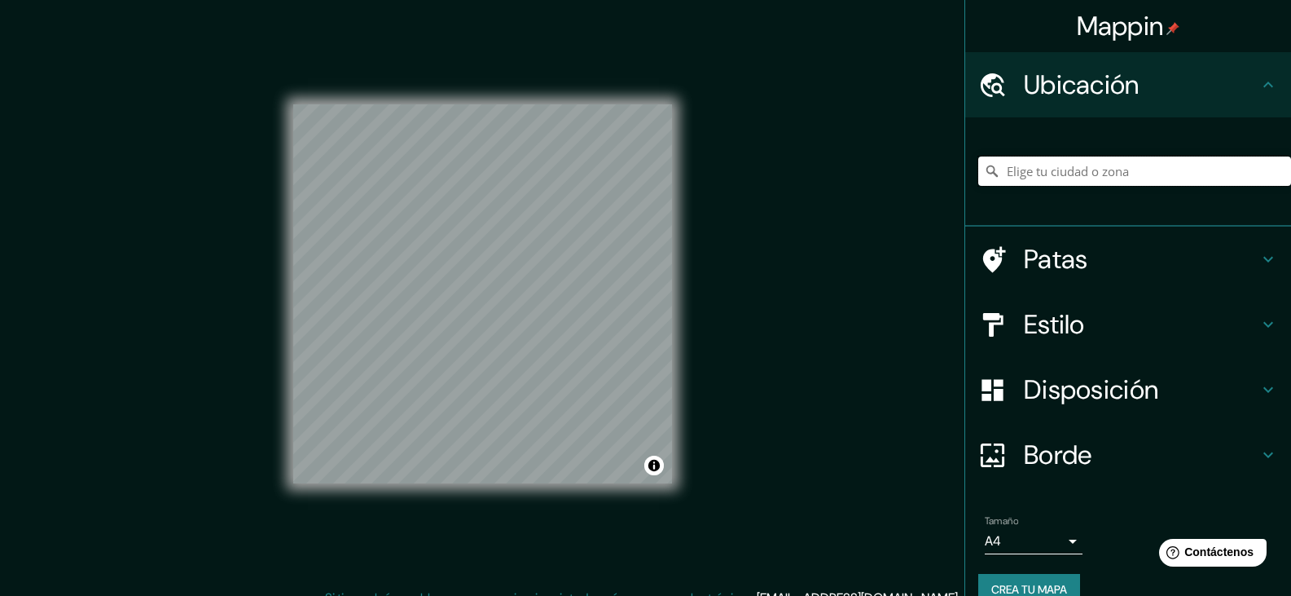
click at [1103, 174] on input "Elige tu ciudad o zona" at bounding box center [1134, 170] width 313 height 29
paste input "-C. Maíz & Capulines, Santiago Tepalcatlalpan, Xochimilco, 16090 Ciudad de Méxi…"
type input "Calle Maíz, 16200 Ciudad de México, México"
